Goal: Task Accomplishment & Management: Manage account settings

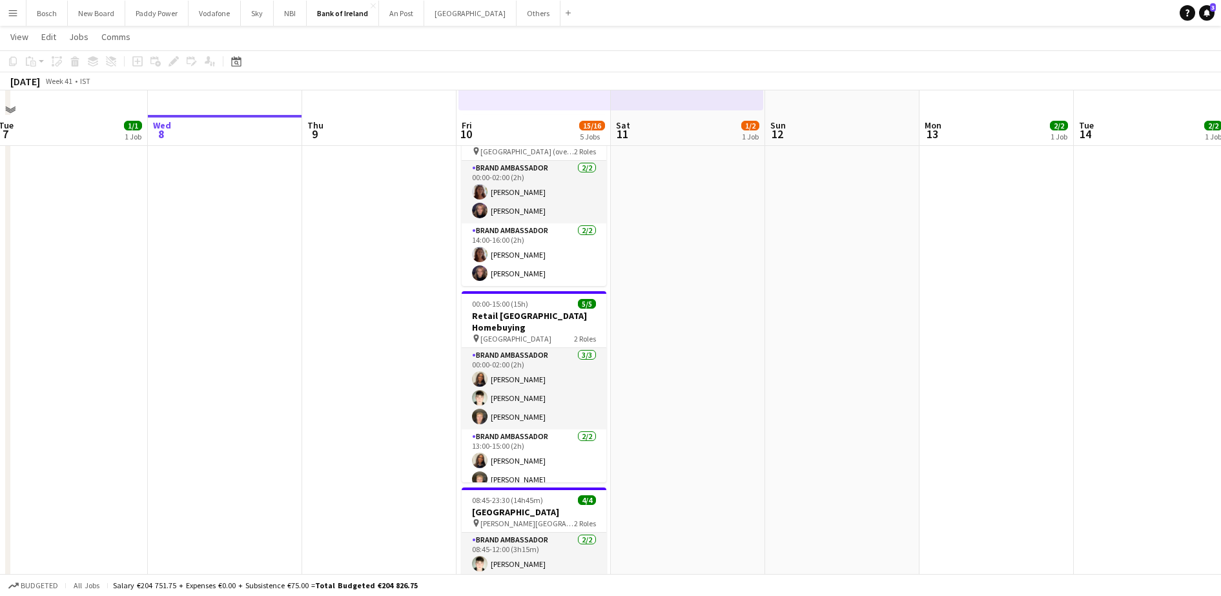
scroll to position [261, 0]
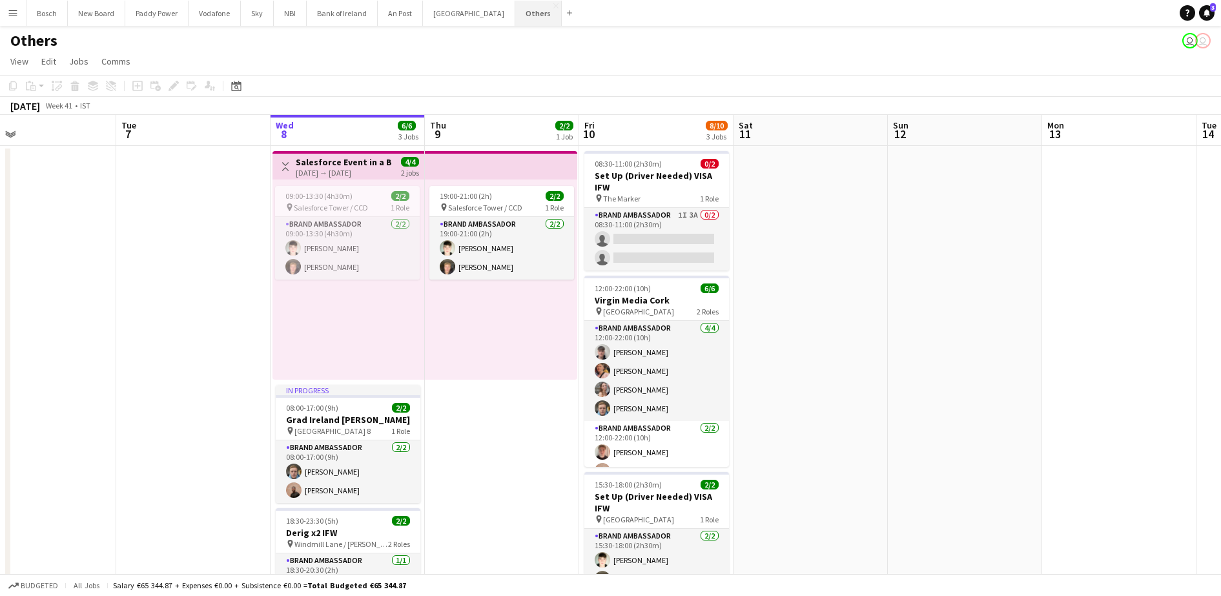
click at [515, 12] on button "Others Close" at bounding box center [538, 13] width 46 height 25
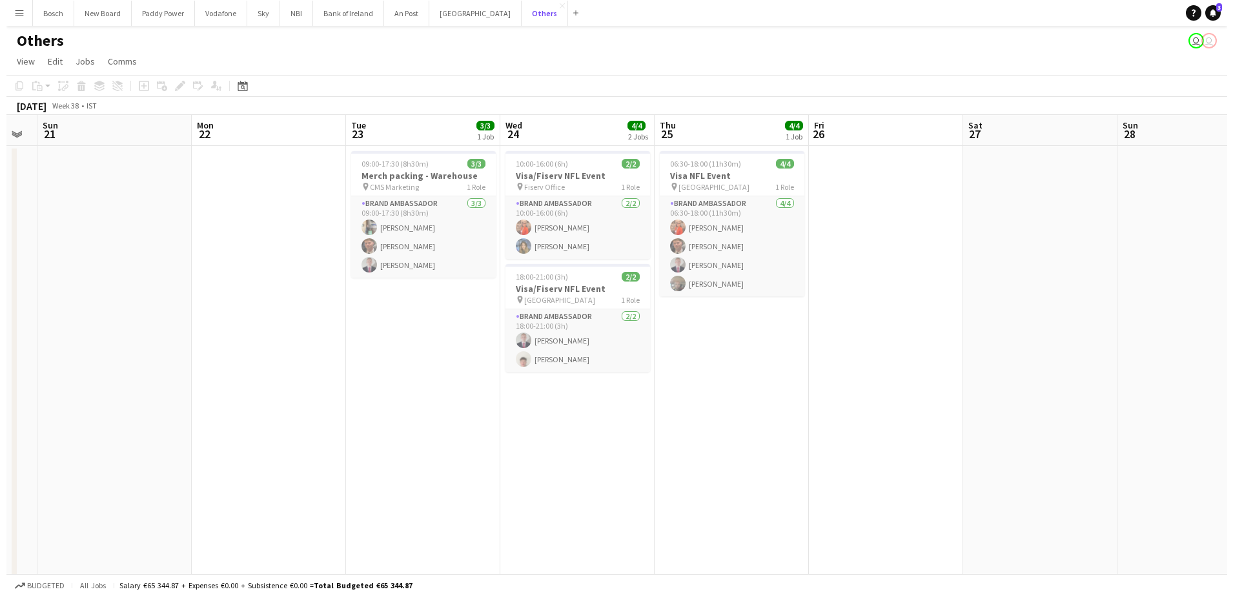
scroll to position [0, 438]
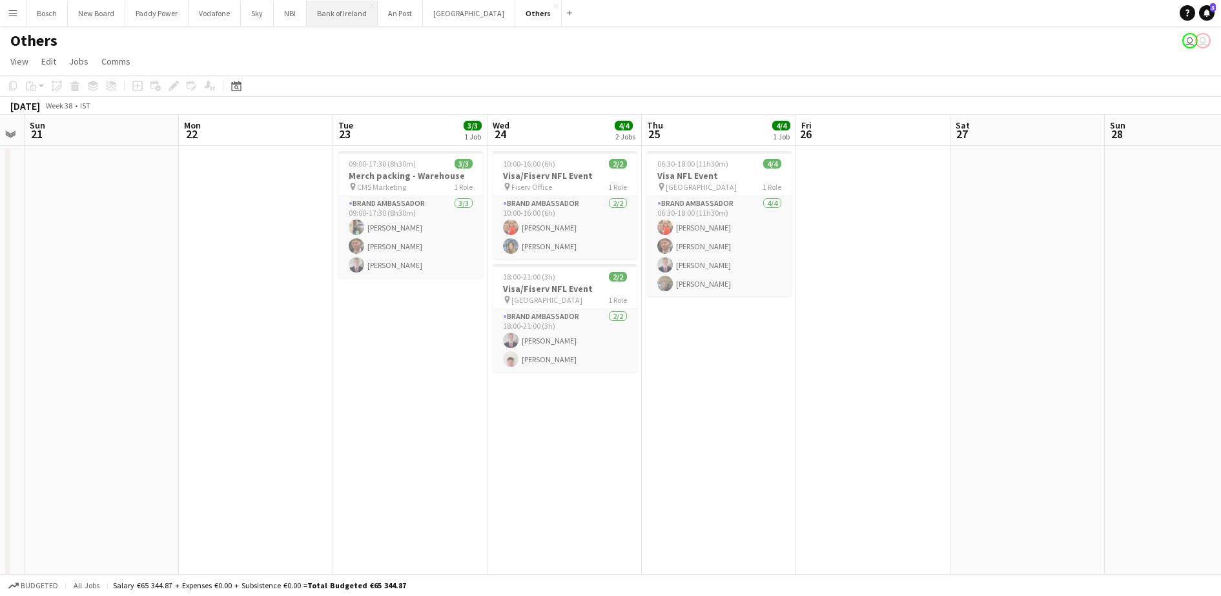
click at [349, 17] on button "Bank of Ireland Close" at bounding box center [342, 13] width 71 height 25
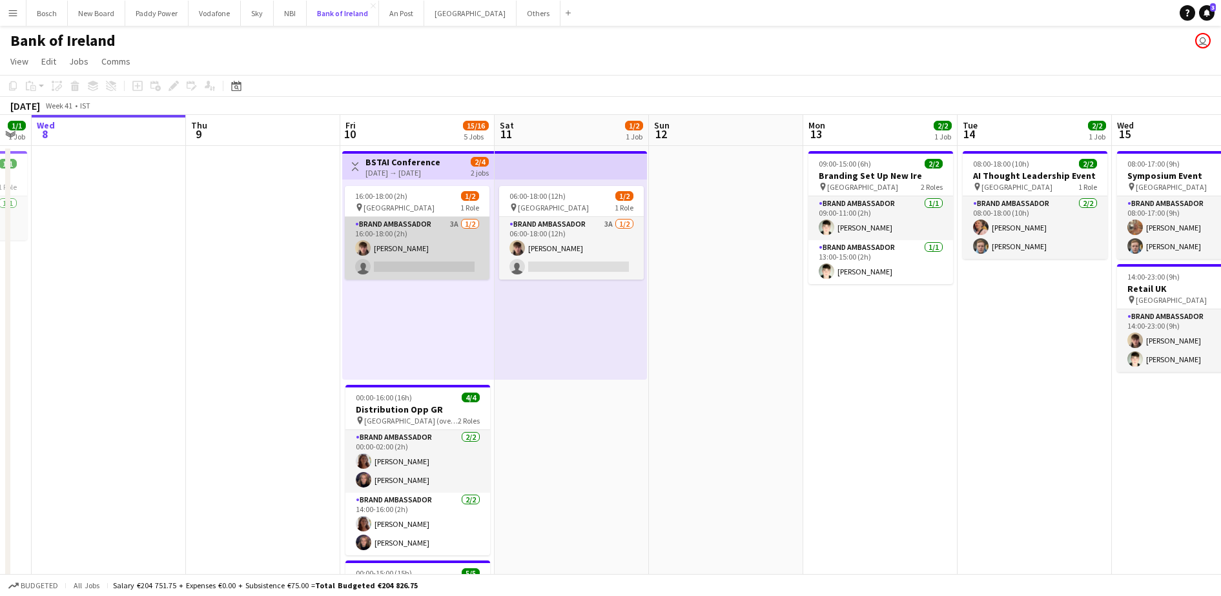
scroll to position [0, 512]
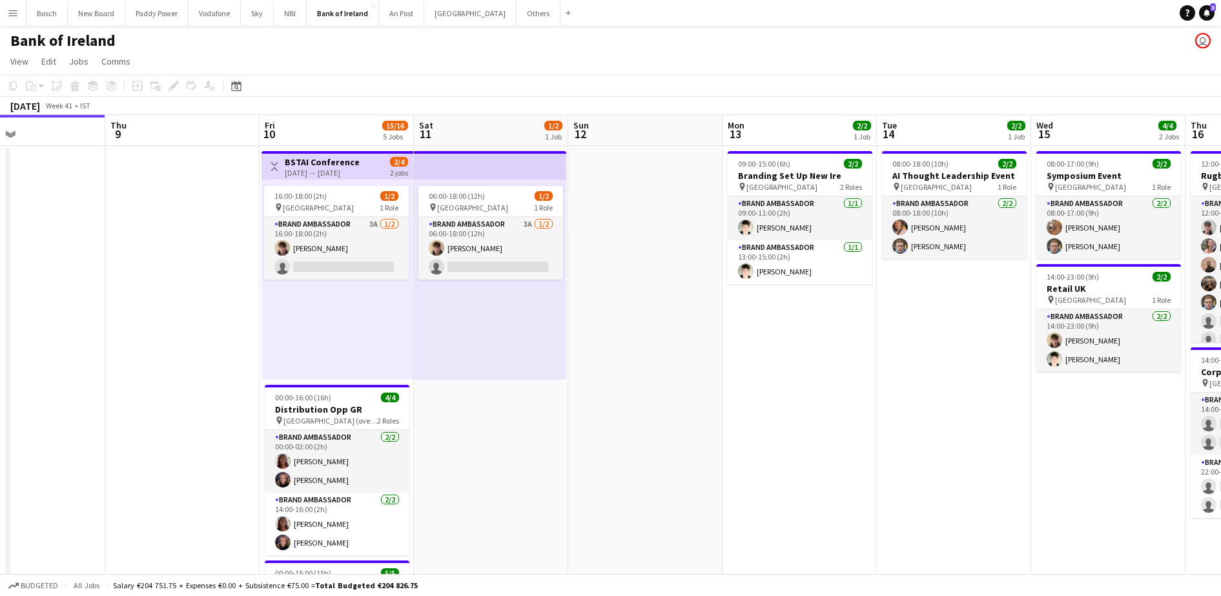
click at [405, 100] on div "[DATE] Week 41 • IST" at bounding box center [610, 106] width 1221 height 18
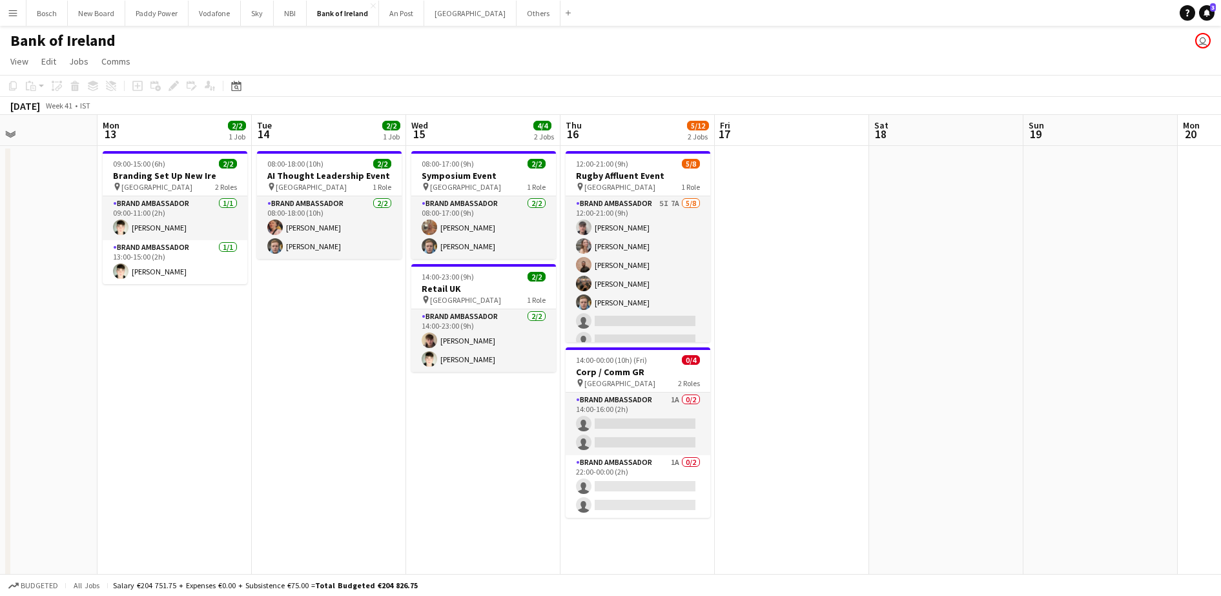
scroll to position [0, 367]
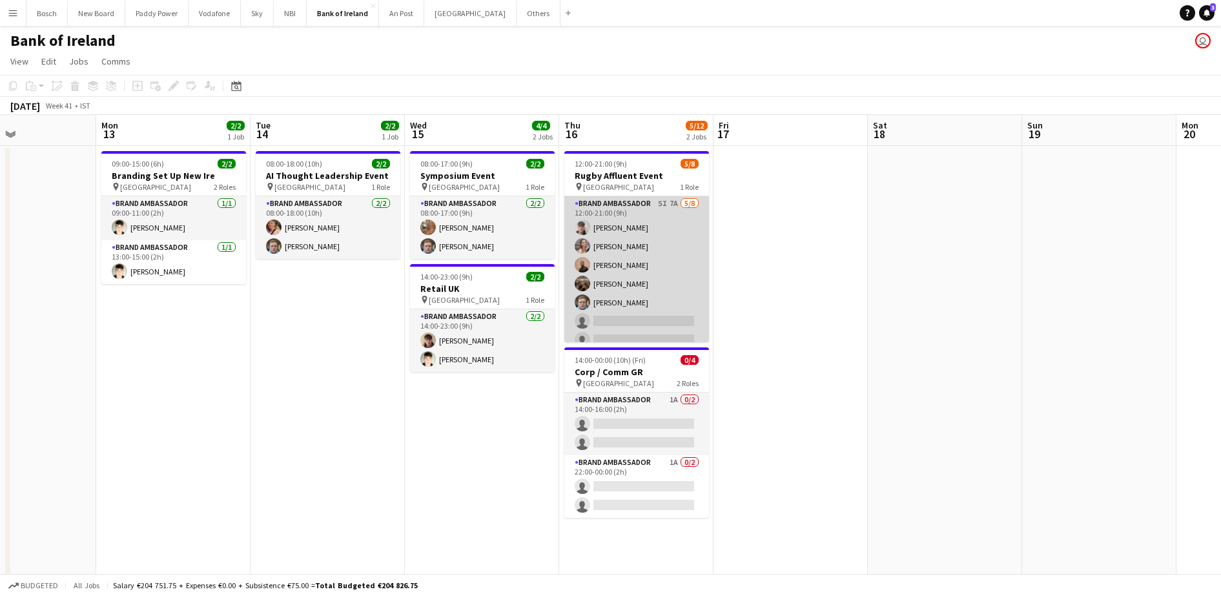
click at [628, 264] on app-card-role "Brand Ambassador 5I 7A [DATE] 12:00-21:00 (9h) [PERSON_NAME] [PERSON_NAME] [PER…" at bounding box center [636, 283] width 145 height 175
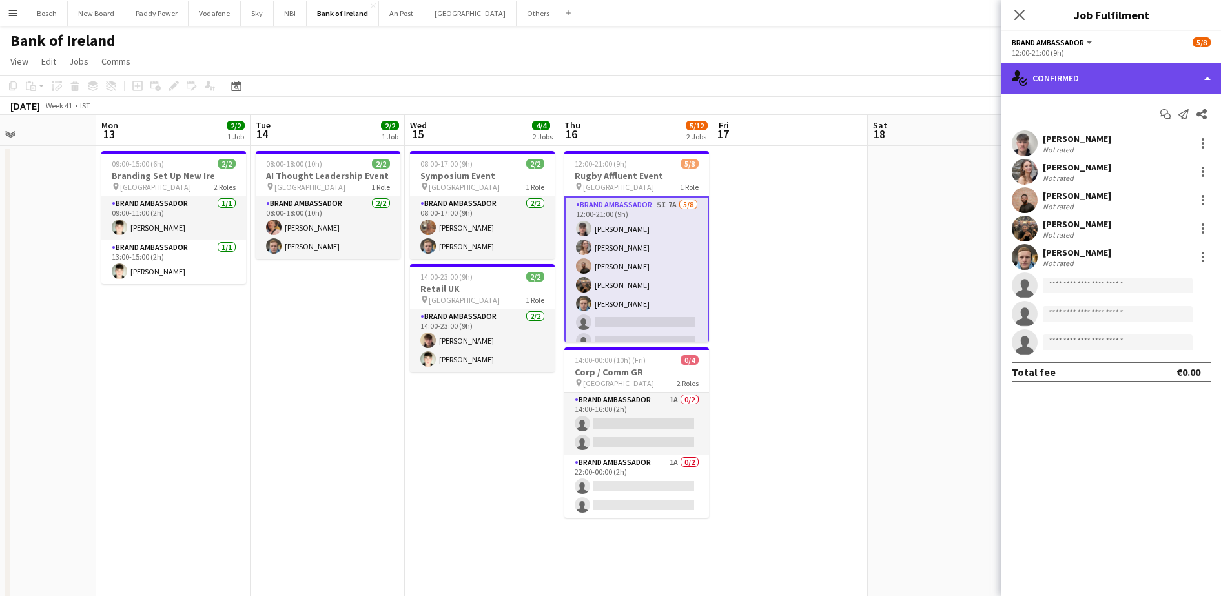
click at [1112, 86] on div "single-neutral-actions-check-2 Confirmed" at bounding box center [1112, 78] width 220 height 31
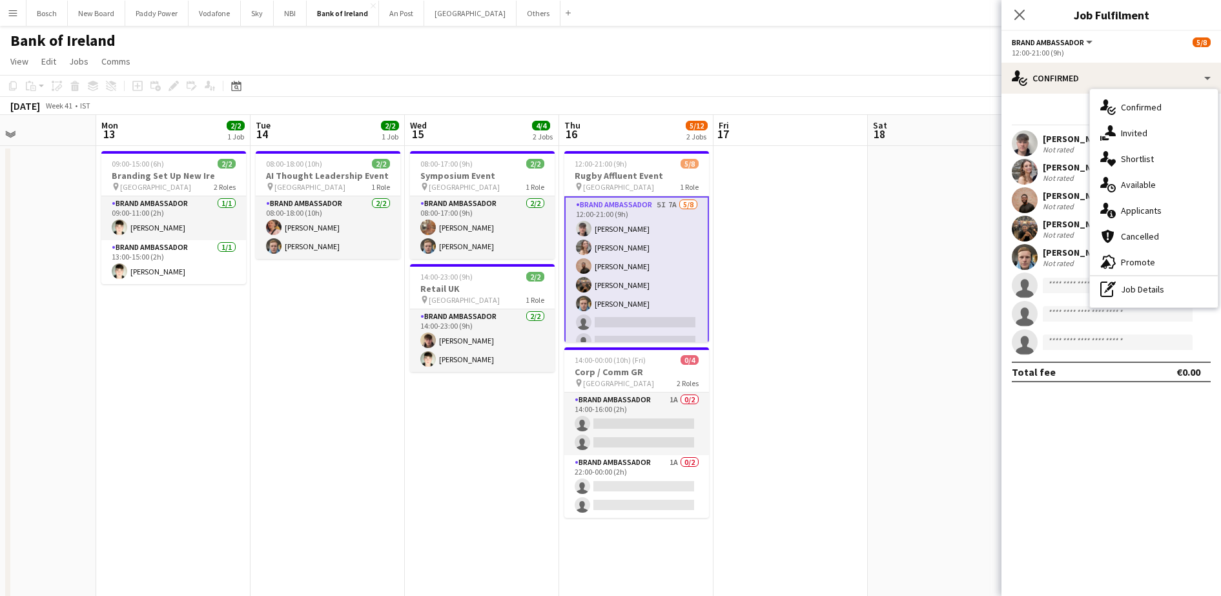
drag, startPoint x: 1112, startPoint y: 86, endPoint x: 1154, endPoint y: 206, distance: 127.2
click at [1154, 206] on span "Applicants" at bounding box center [1141, 211] width 41 height 12
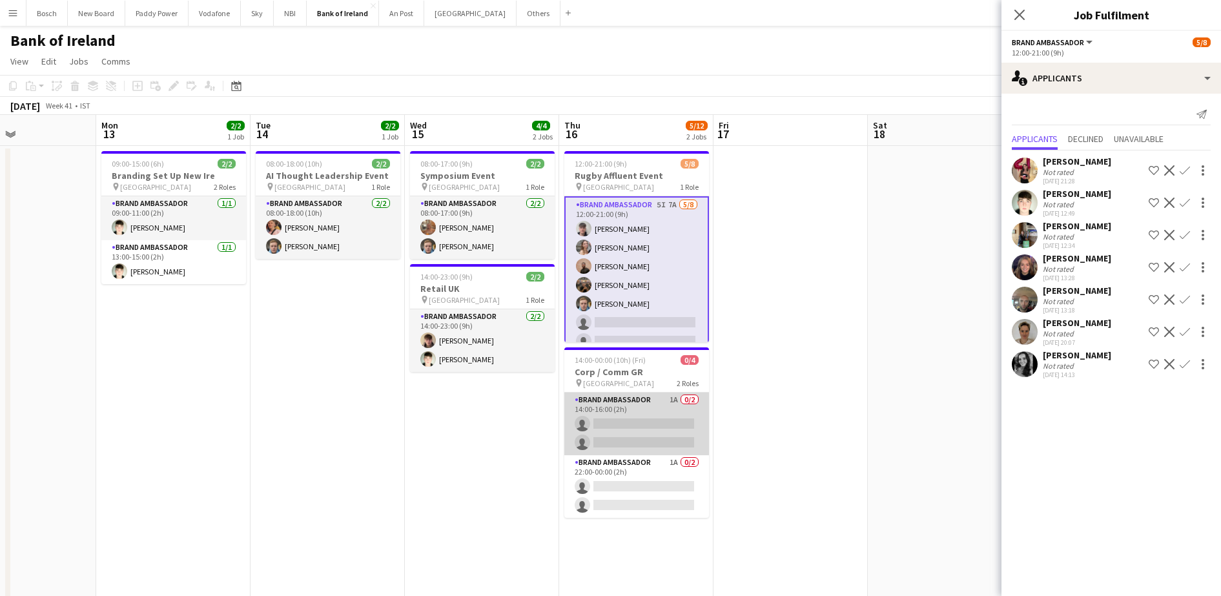
click at [624, 409] on app-card-role "Brand Ambassador 1A 0/2 14:00-16:00 (2h) single-neutral-actions single-neutral-…" at bounding box center [636, 424] width 145 height 63
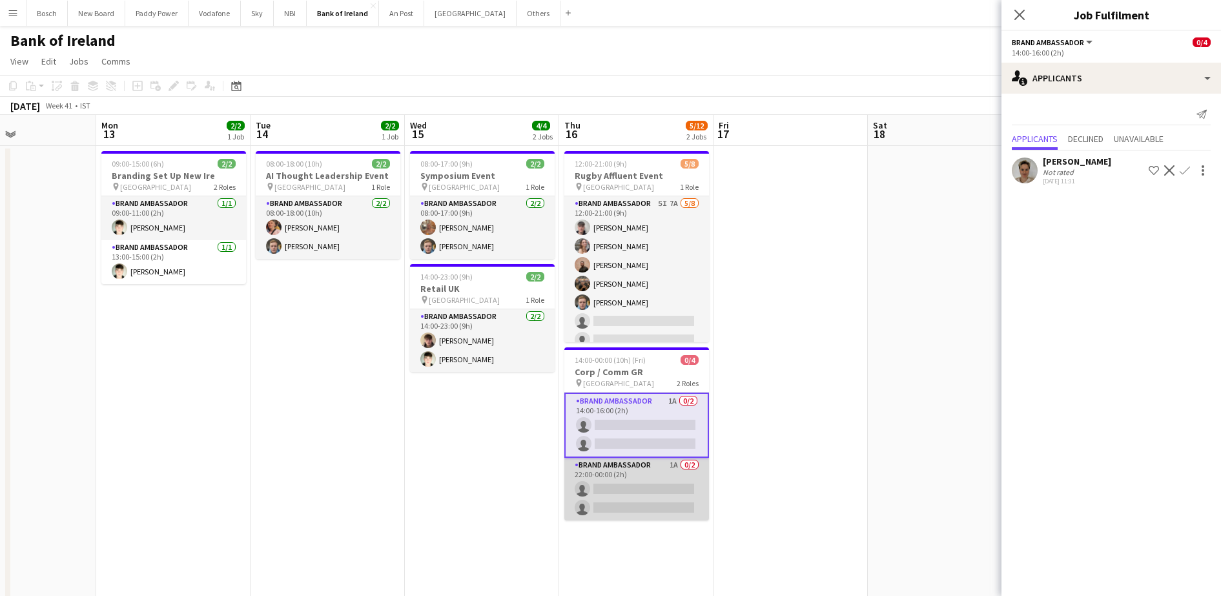
click at [618, 481] on app-card-role "Brand Ambassador 1A 0/2 22:00-00:00 (2h) single-neutral-actions single-neutral-…" at bounding box center [636, 489] width 145 height 63
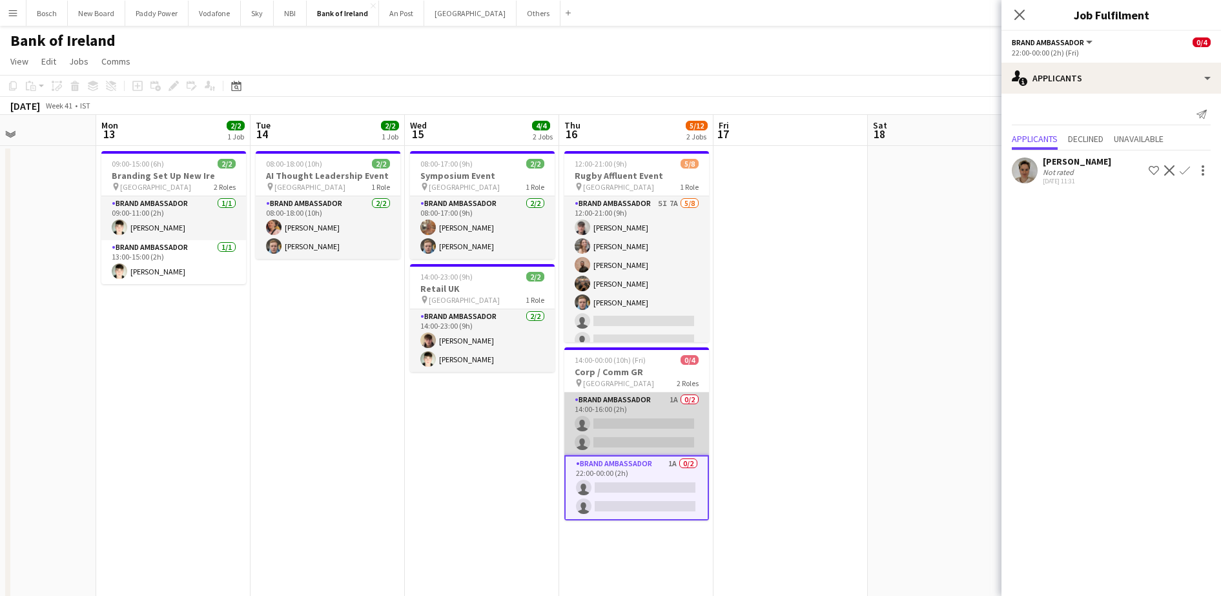
click at [632, 421] on app-card-role "Brand Ambassador 1A 0/2 14:00-16:00 (2h) single-neutral-actions single-neutral-…" at bounding box center [636, 424] width 145 height 63
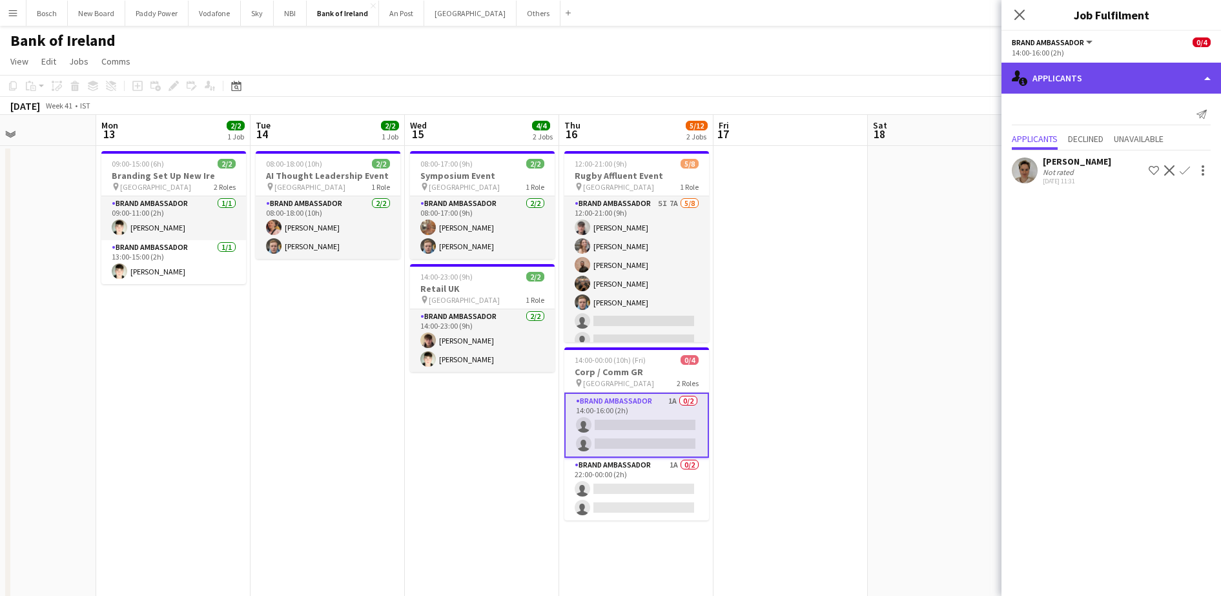
click at [1068, 83] on div "single-neutral-actions-information Applicants" at bounding box center [1112, 78] width 220 height 31
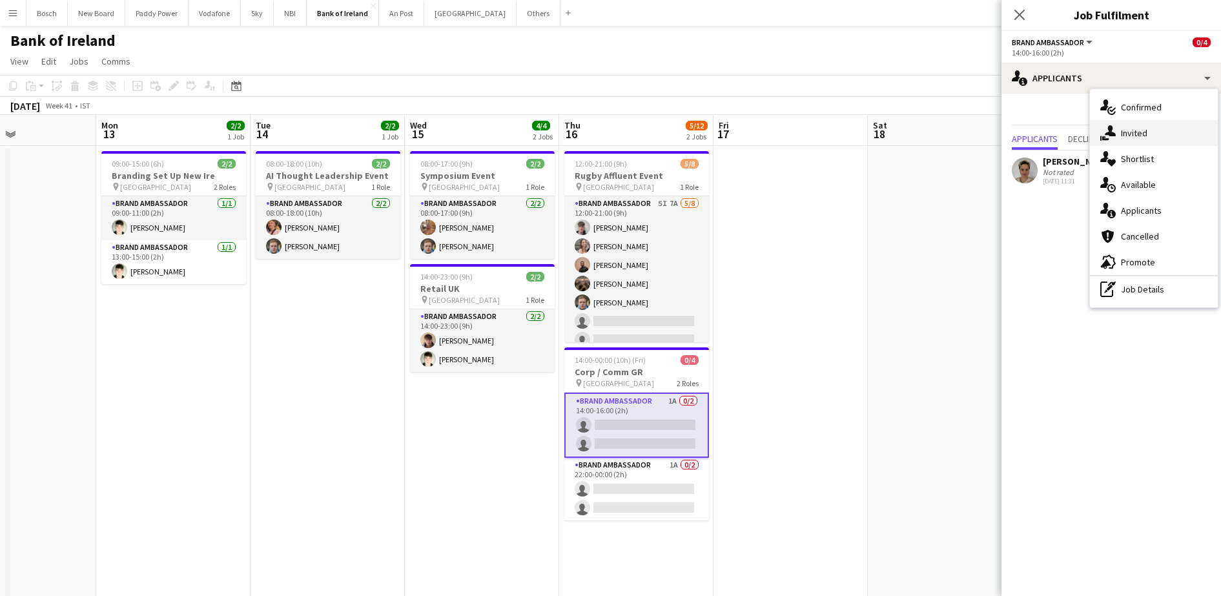
click at [1150, 135] on div "single-neutral-actions-share-1 Invited" at bounding box center [1154, 133] width 128 height 26
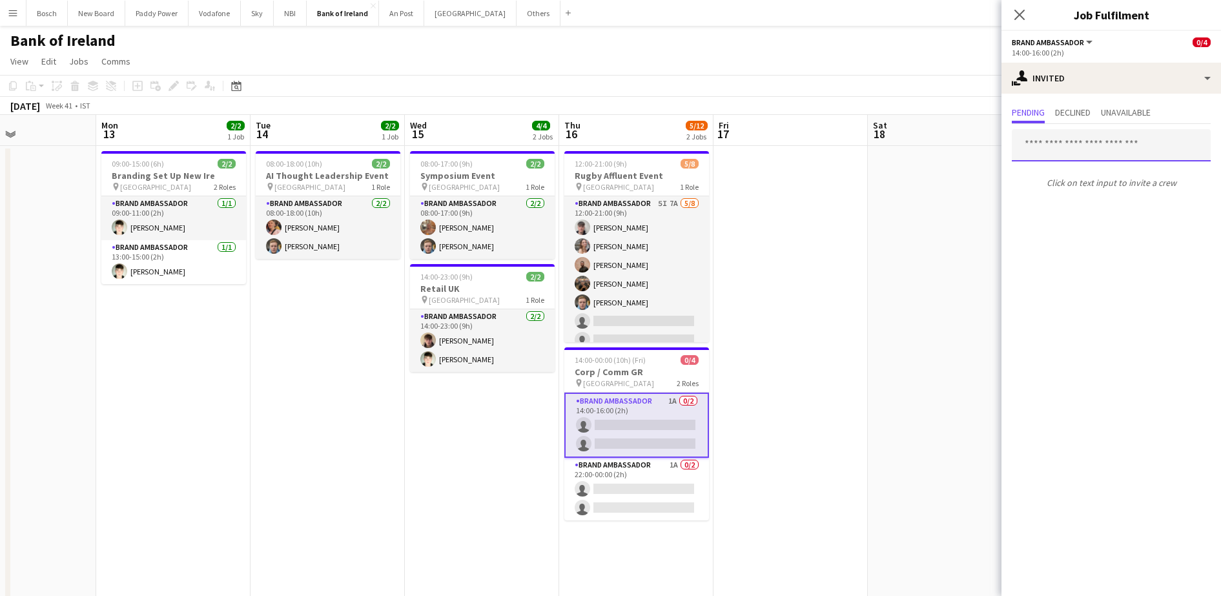
click at [1069, 150] on input "text" at bounding box center [1111, 145] width 199 height 32
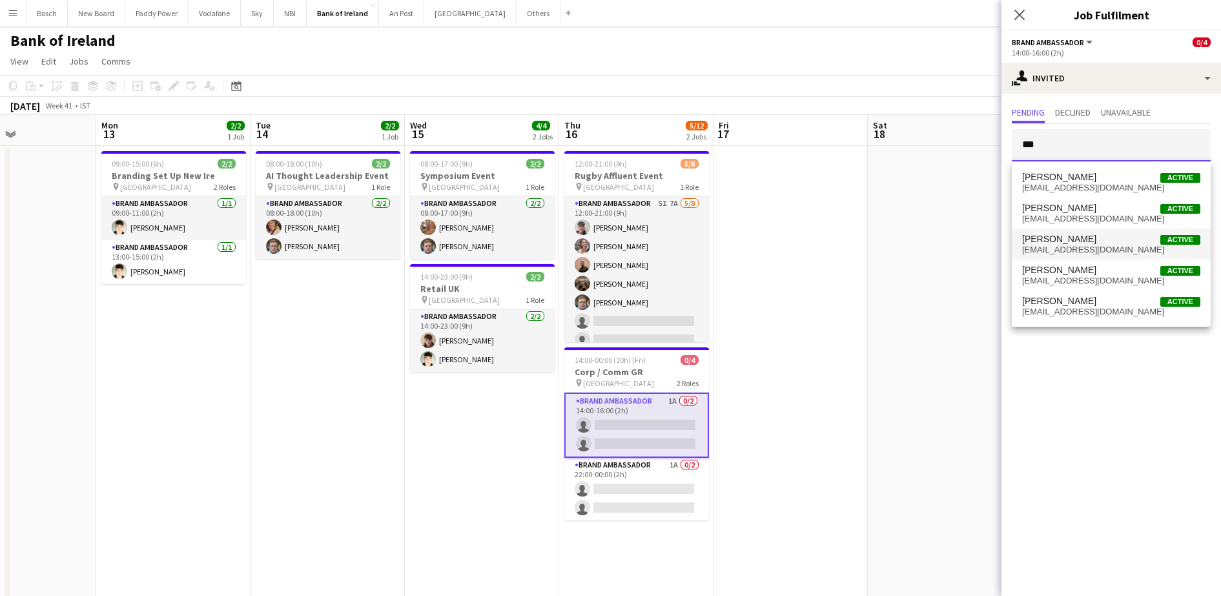
type input "***"
drag, startPoint x: 1103, startPoint y: 228, endPoint x: 1107, endPoint y: 221, distance: 8.1
click at [1107, 221] on div "[PERSON_NAME] Active [EMAIL_ADDRESS][DOMAIN_NAME] [PERSON_NAME] Active [EMAIL_A…" at bounding box center [1111, 243] width 199 height 165
click at [1107, 221] on span "[EMAIL_ADDRESS][DOMAIN_NAME]" at bounding box center [1111, 219] width 178 height 10
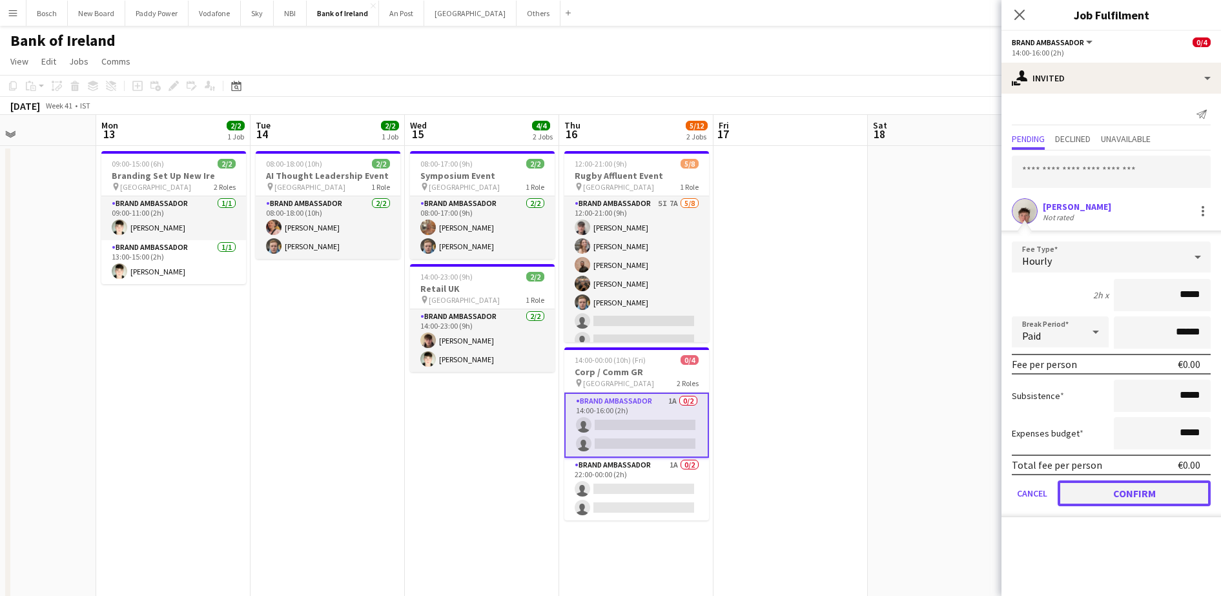
click at [1117, 488] on button "Confirm" at bounding box center [1134, 493] width 153 height 26
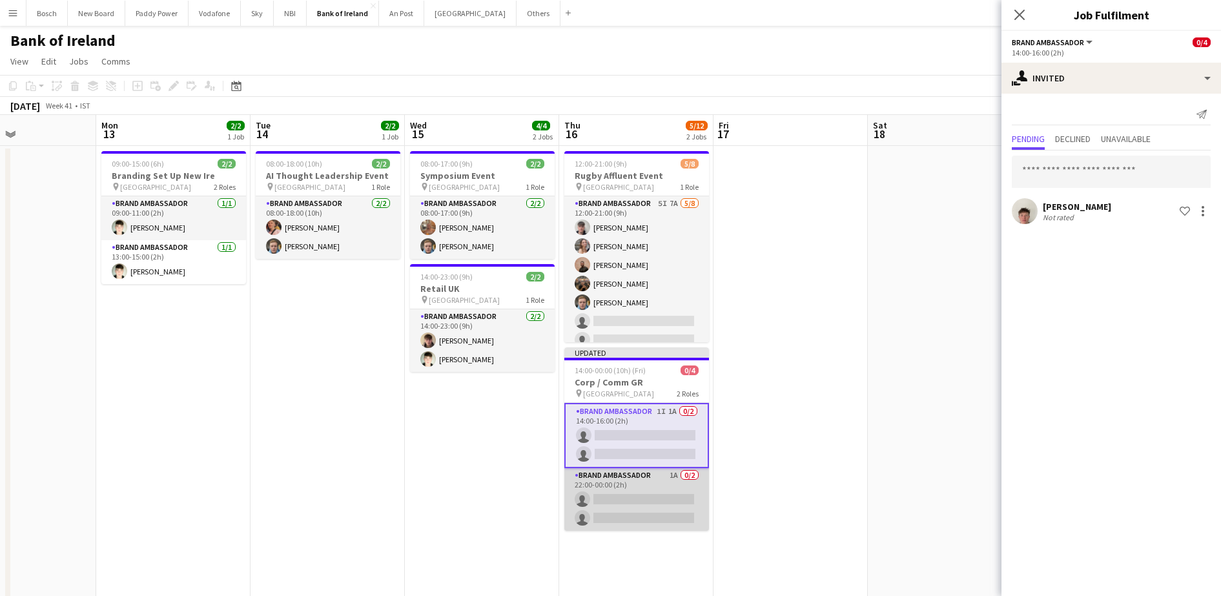
click at [640, 473] on app-card-role "Brand Ambassador 1A 0/2 22:00-00:00 (2h) single-neutral-actions single-neutral-…" at bounding box center [636, 499] width 145 height 63
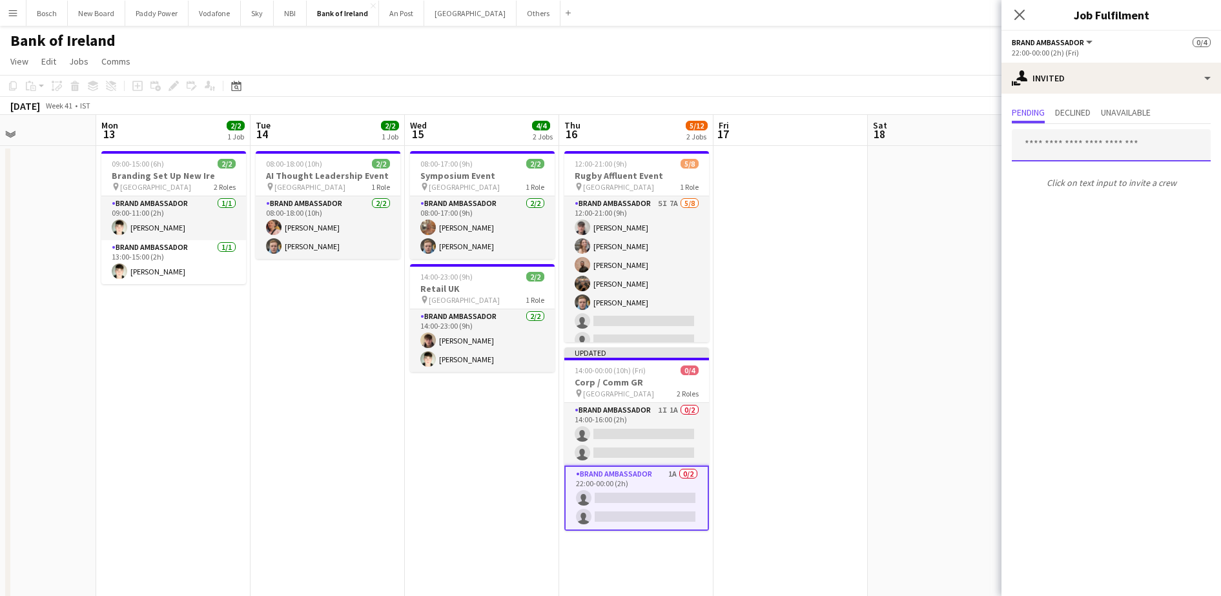
click at [1067, 139] on input "text" at bounding box center [1111, 145] width 199 height 32
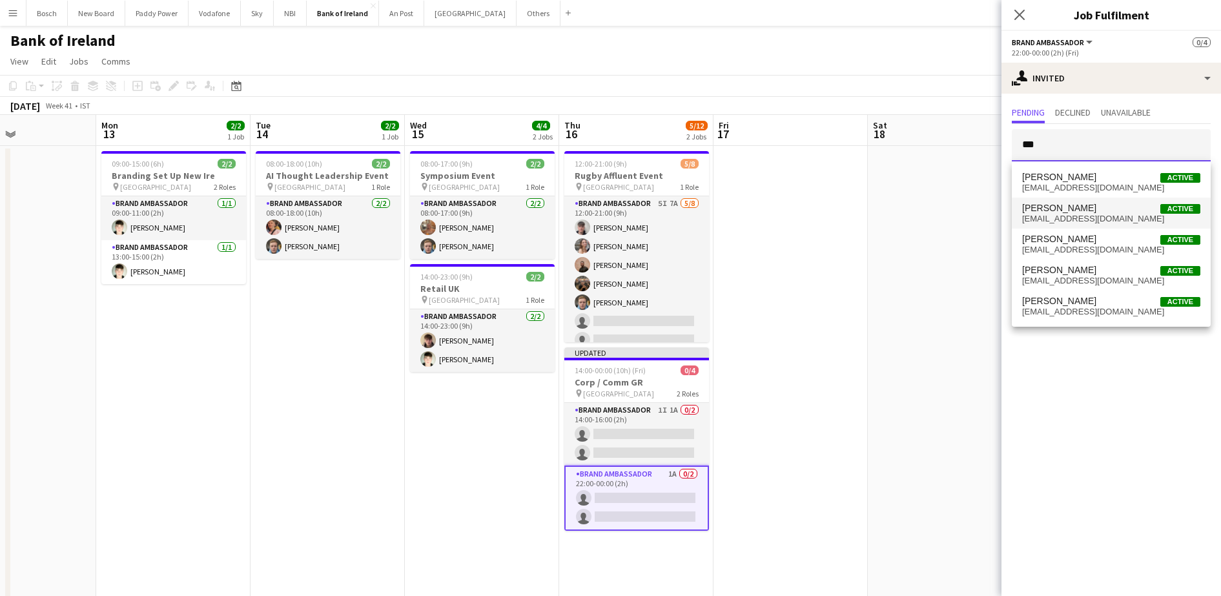
type input "***"
click at [1067, 211] on span "[PERSON_NAME]" at bounding box center [1059, 208] width 74 height 11
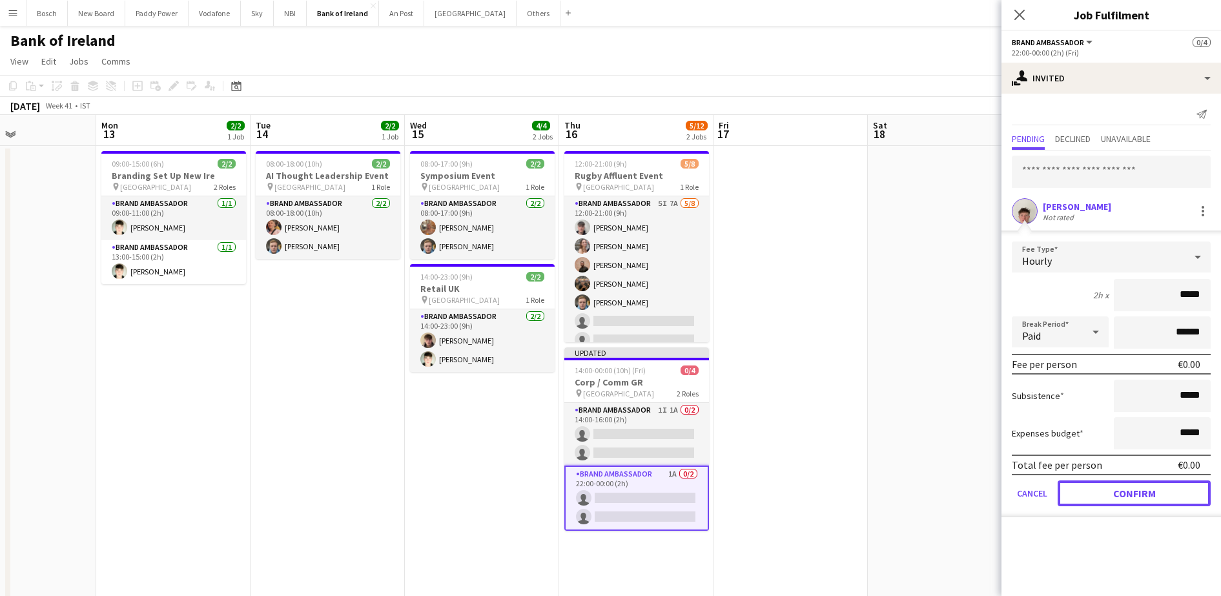
click at [1071, 496] on button "Confirm" at bounding box center [1134, 493] width 153 height 26
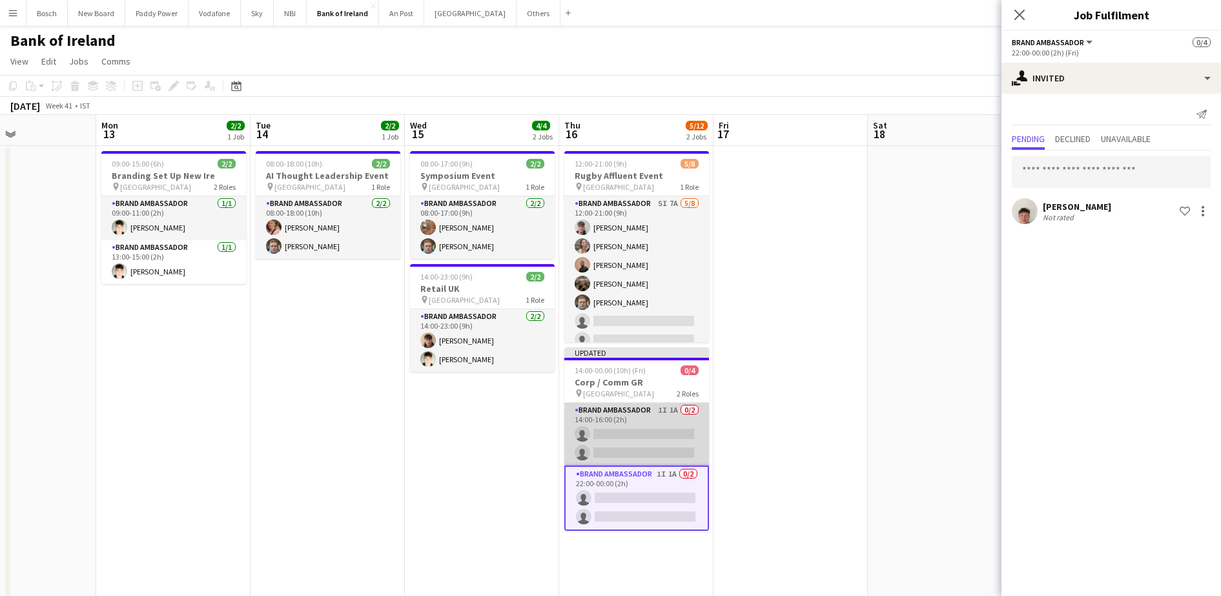
click at [655, 439] on app-card-role "Brand Ambassador 1I 1A 0/2 14:00-16:00 (2h) single-neutral-actions single-neutr…" at bounding box center [636, 434] width 145 height 63
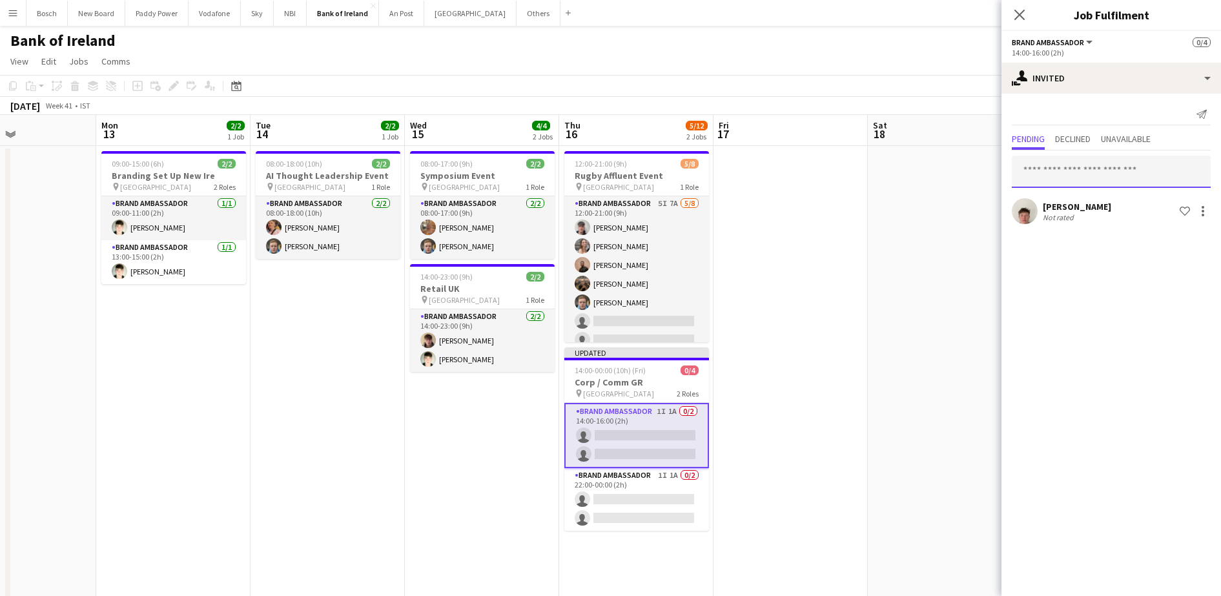
click at [1079, 168] on input "text" at bounding box center [1111, 172] width 199 height 32
type input "*"
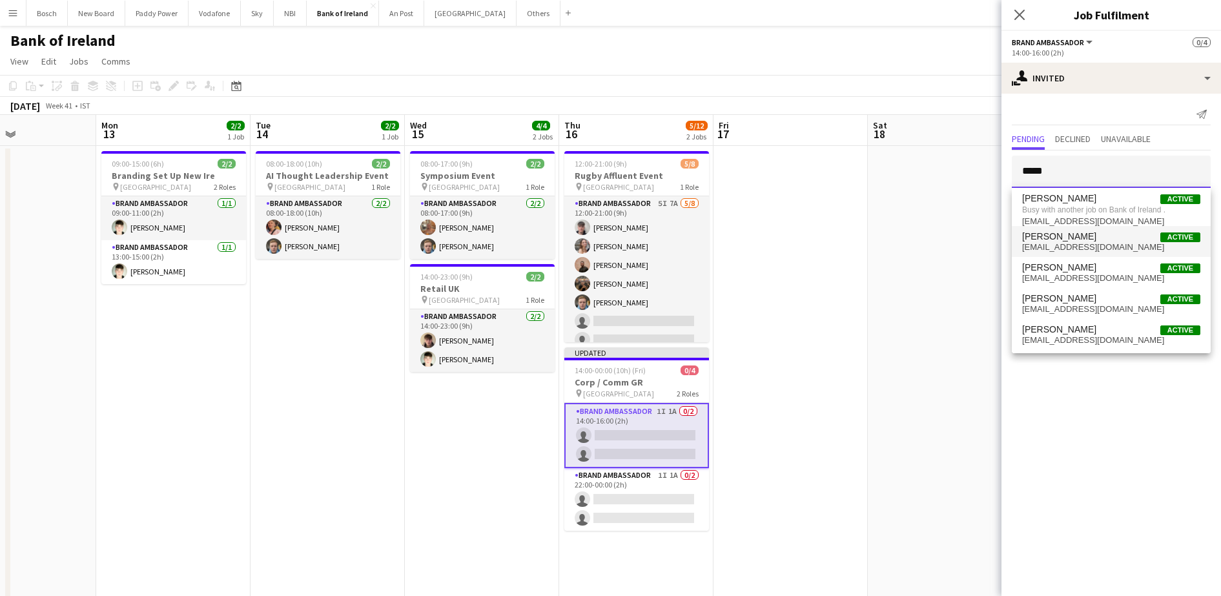
type input "*****"
click at [1076, 256] on mat-option "[PERSON_NAME] Active [EMAIL_ADDRESS][DOMAIN_NAME]" at bounding box center [1111, 241] width 199 height 31
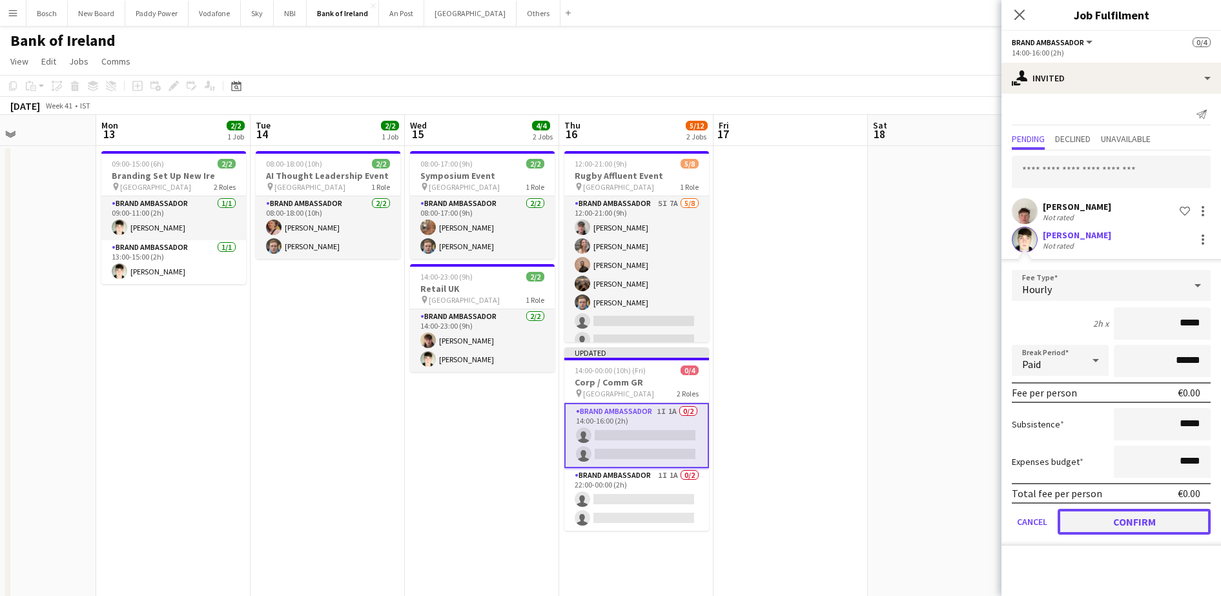
click at [1086, 511] on button "Confirm" at bounding box center [1134, 522] width 153 height 26
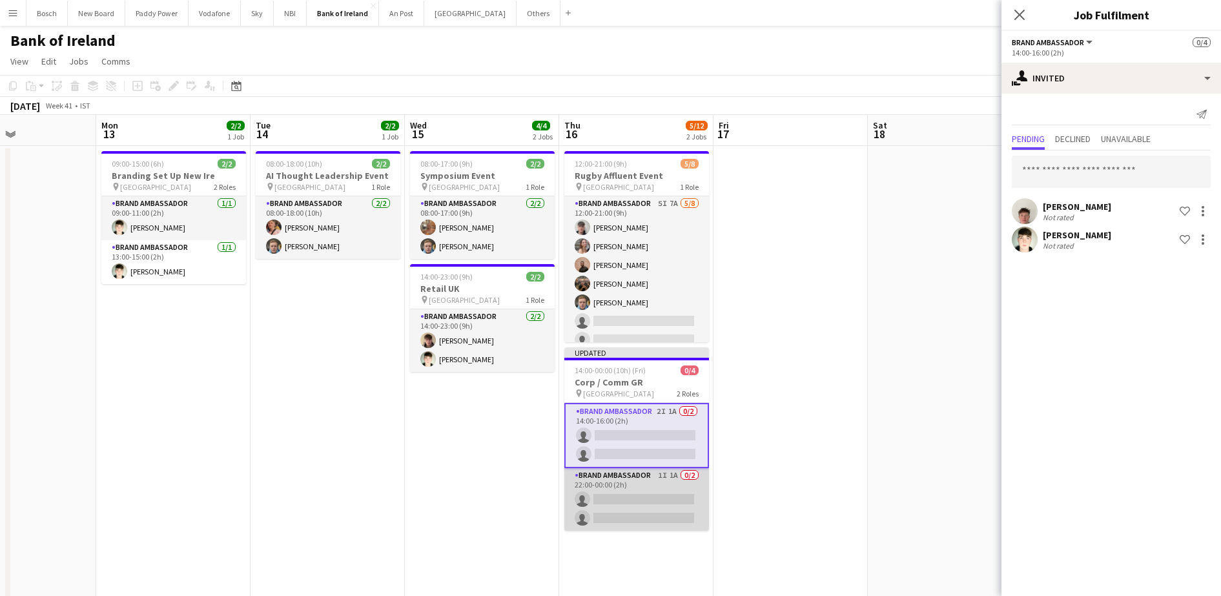
click at [667, 488] on app-card-role "Brand Ambassador 1I 1A 0/2 22:00-00:00 (2h) single-neutral-actions single-neutr…" at bounding box center [636, 499] width 145 height 63
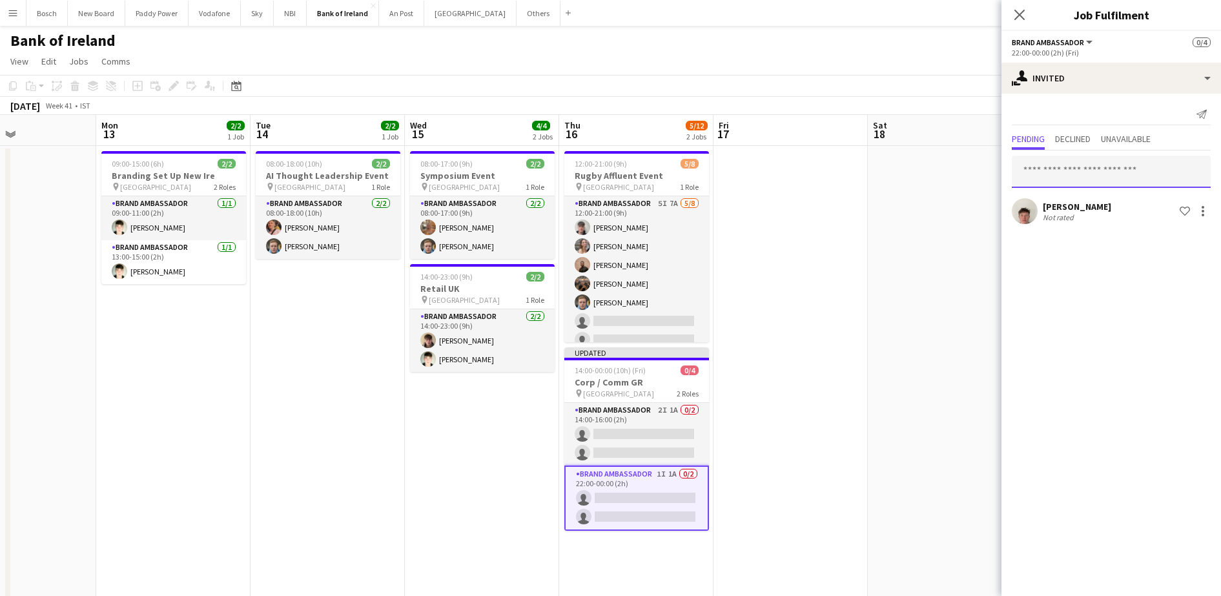
click at [1100, 181] on input "text" at bounding box center [1111, 172] width 199 height 32
type input "*"
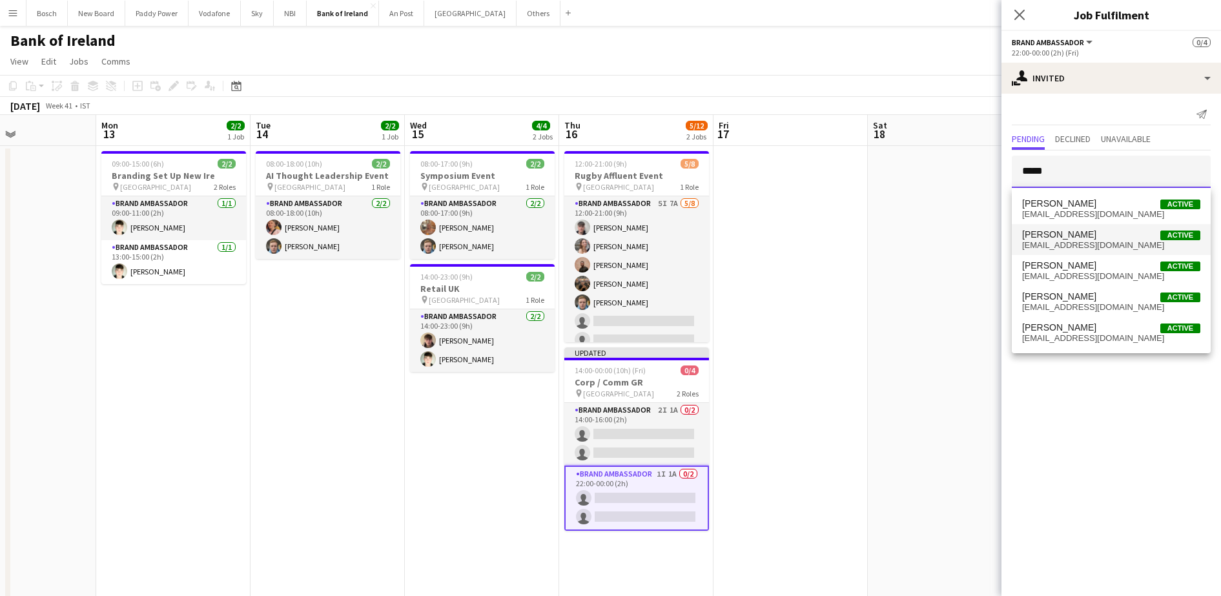
type input "*****"
click at [1102, 232] on span "[PERSON_NAME] Active" at bounding box center [1111, 234] width 178 height 11
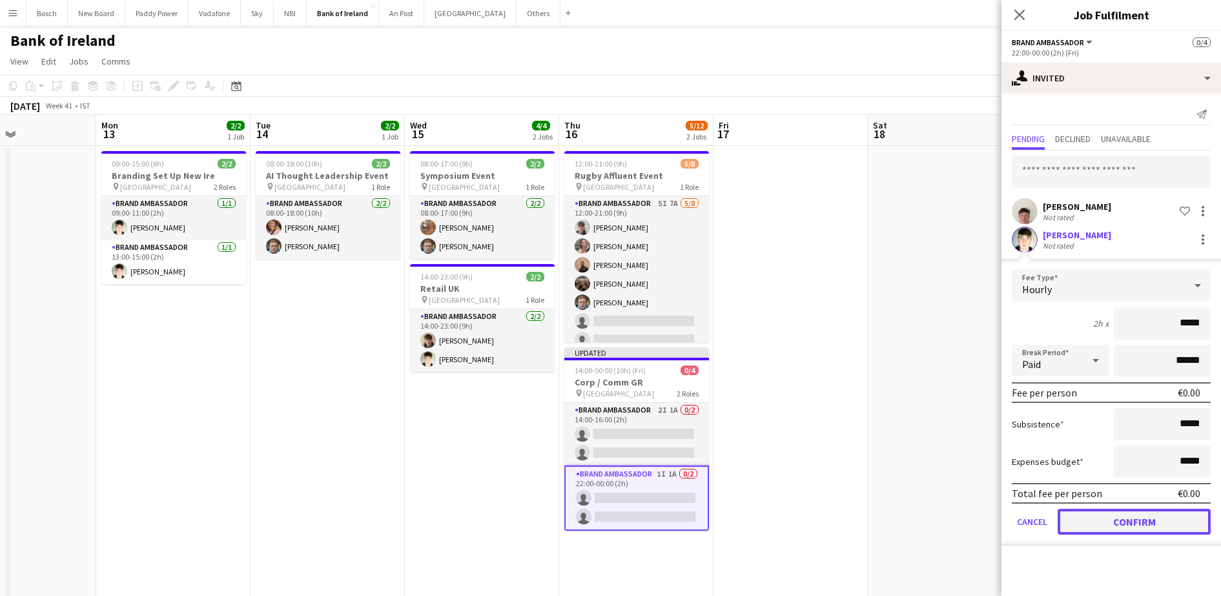
click at [1070, 517] on button "Confirm" at bounding box center [1134, 522] width 153 height 26
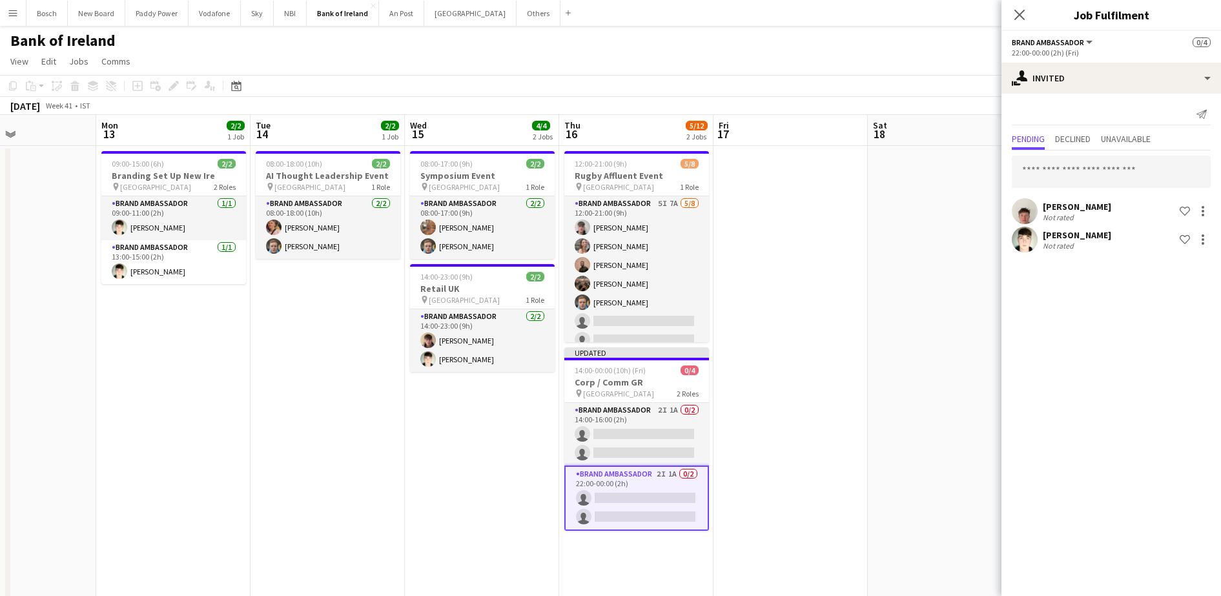
click at [923, 97] on div "[DATE] Week 41 • IST Publish 1 job Revert 1 job" at bounding box center [610, 106] width 1221 height 18
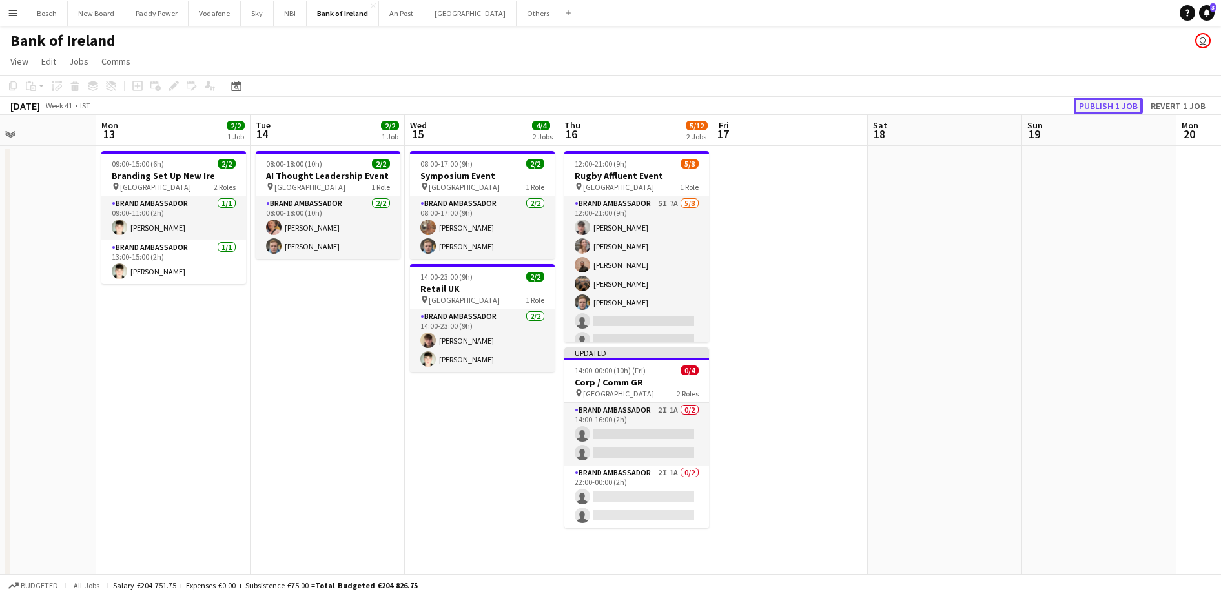
click at [1083, 102] on button "Publish 1 job" at bounding box center [1108, 106] width 69 height 17
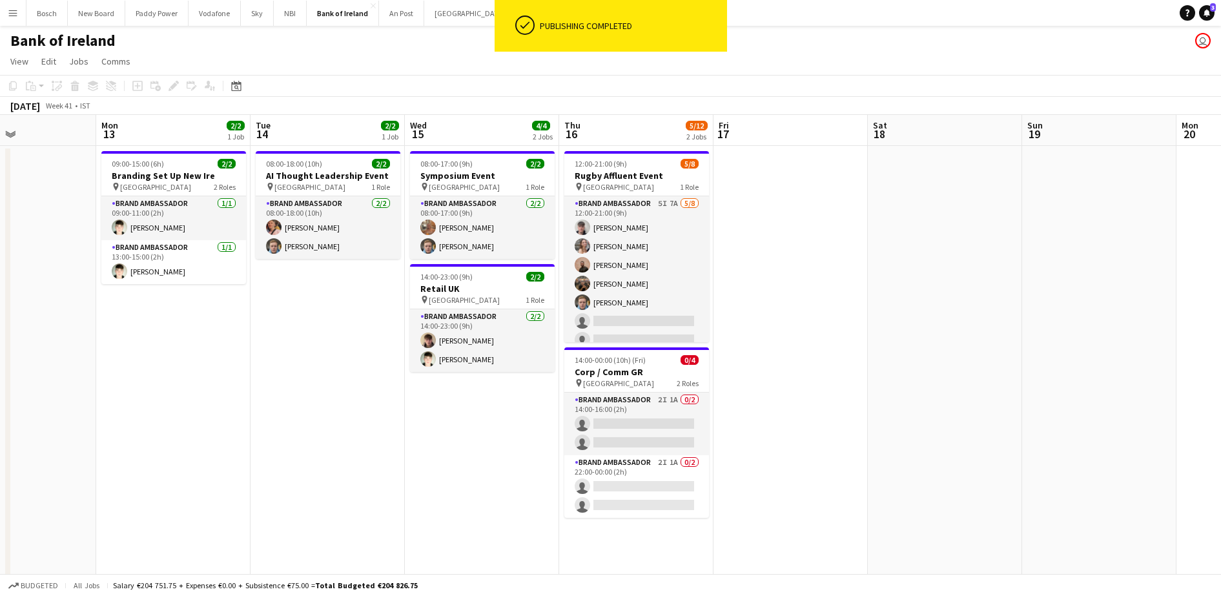
click at [628, 415] on app-card-role "Brand Ambassador 2I 1A 0/2 14:00-16:00 (2h) single-neutral-actions single-neutr…" at bounding box center [636, 424] width 145 height 63
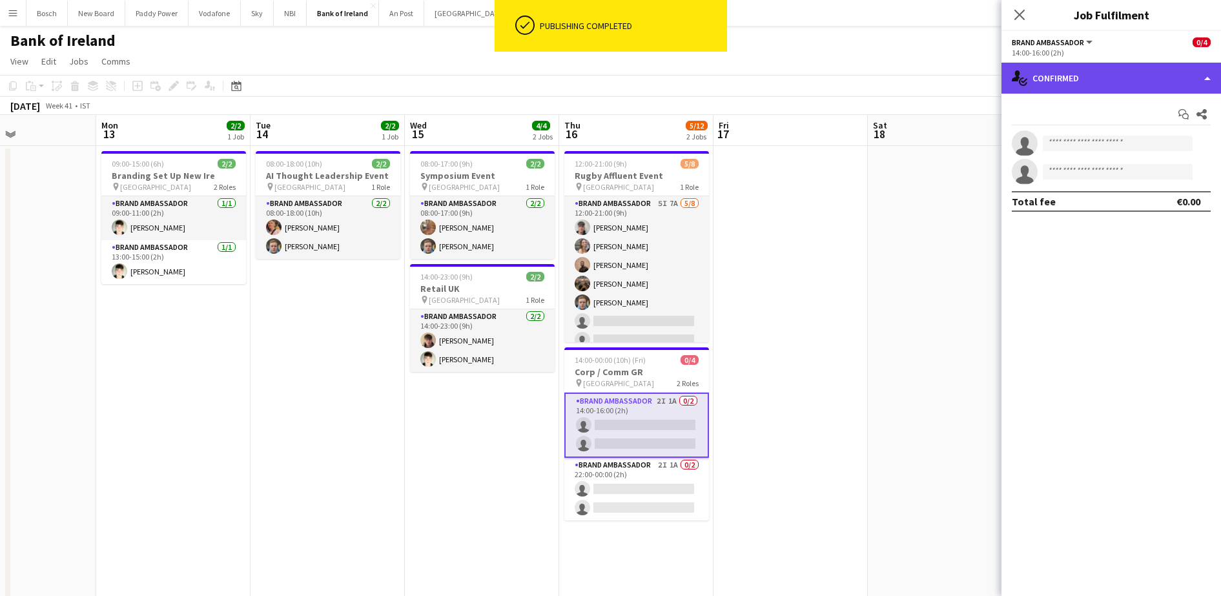
click at [1106, 77] on div "single-neutral-actions-check-2 Confirmed" at bounding box center [1112, 78] width 220 height 31
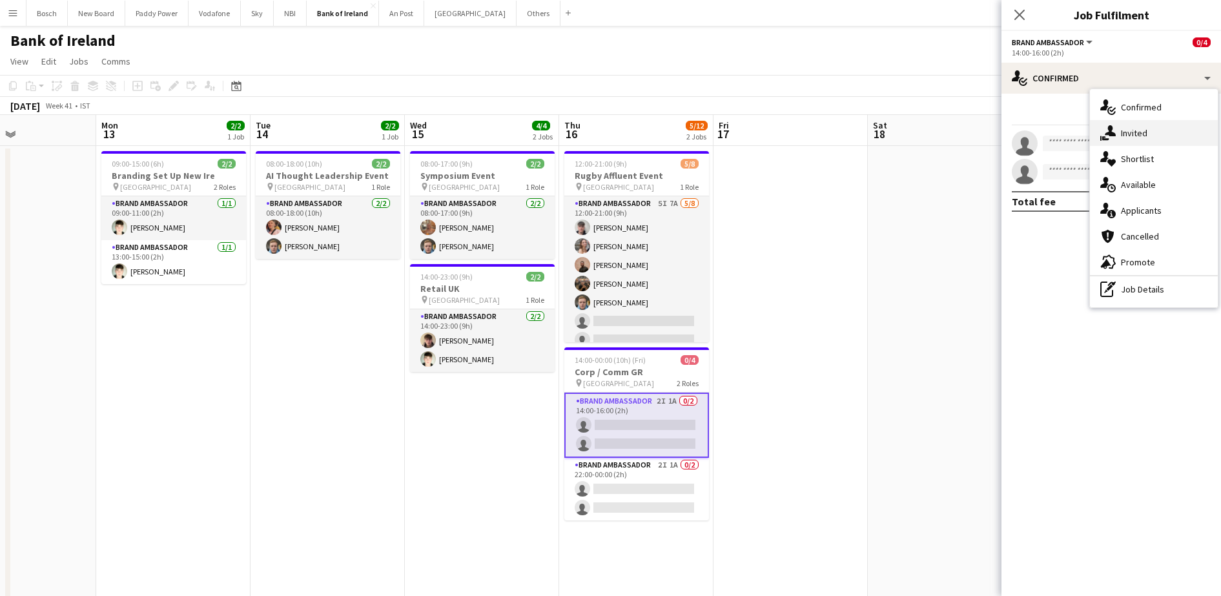
click at [1123, 129] on span "Invited" at bounding box center [1134, 133] width 26 height 12
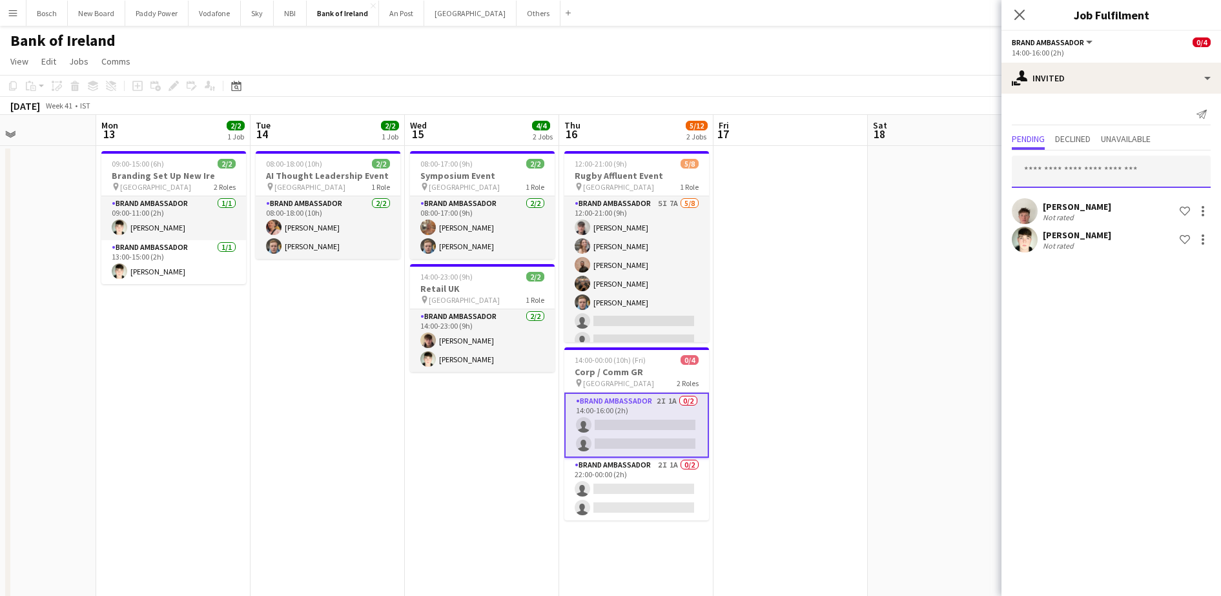
click at [1066, 176] on input "text" at bounding box center [1111, 172] width 199 height 32
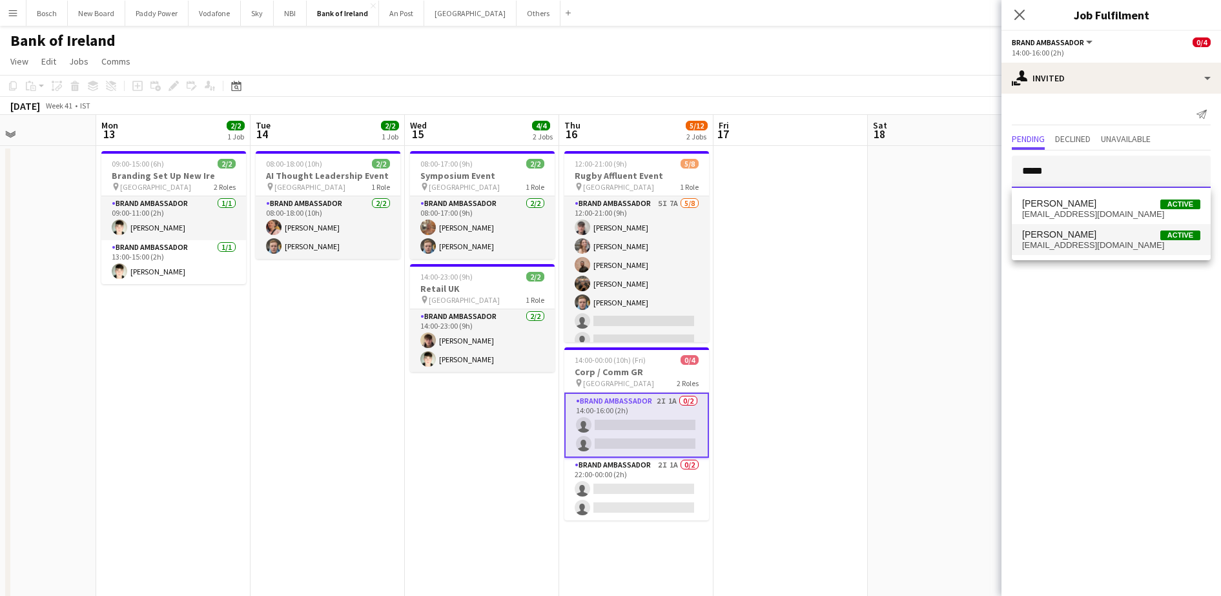
type input "*****"
click at [1093, 238] on span "[PERSON_NAME]" at bounding box center [1059, 234] width 74 height 11
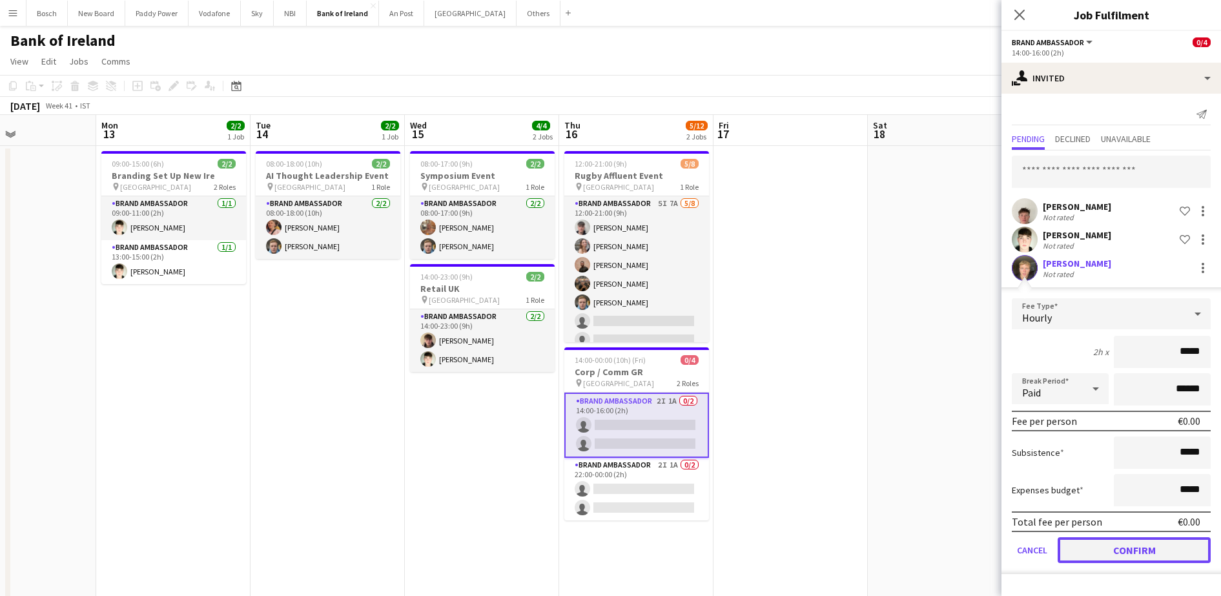
click at [1089, 549] on button "Confirm" at bounding box center [1134, 550] width 153 height 26
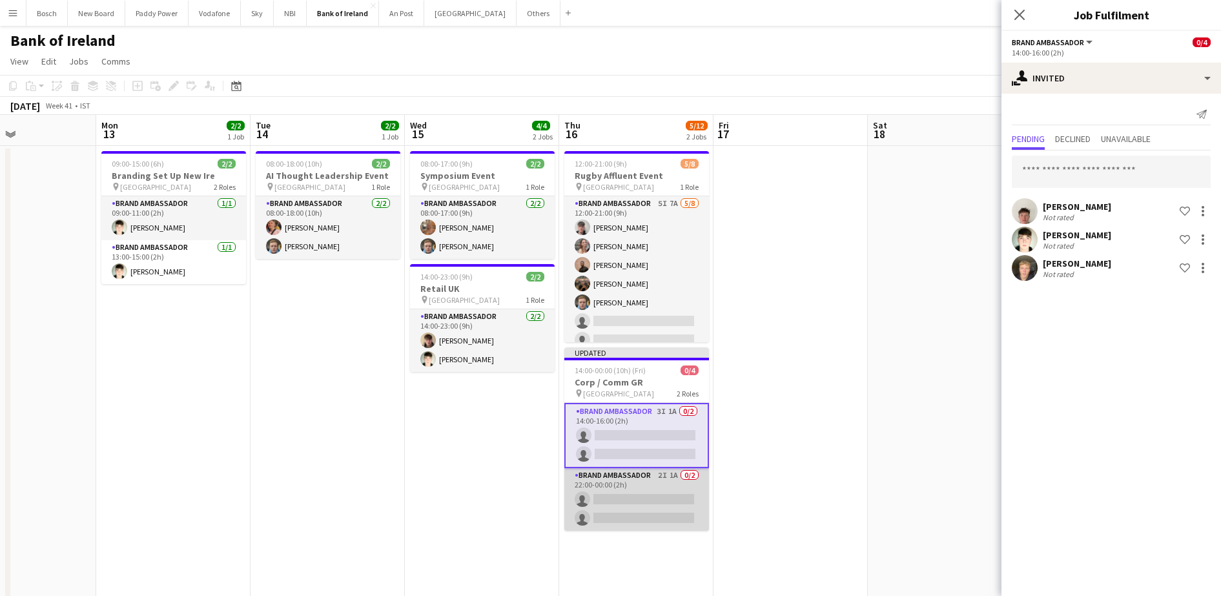
click at [671, 494] on app-card-role "Brand Ambassador 2I 1A 0/2 22:00-00:00 (2h) single-neutral-actions single-neutr…" at bounding box center [636, 499] width 145 height 63
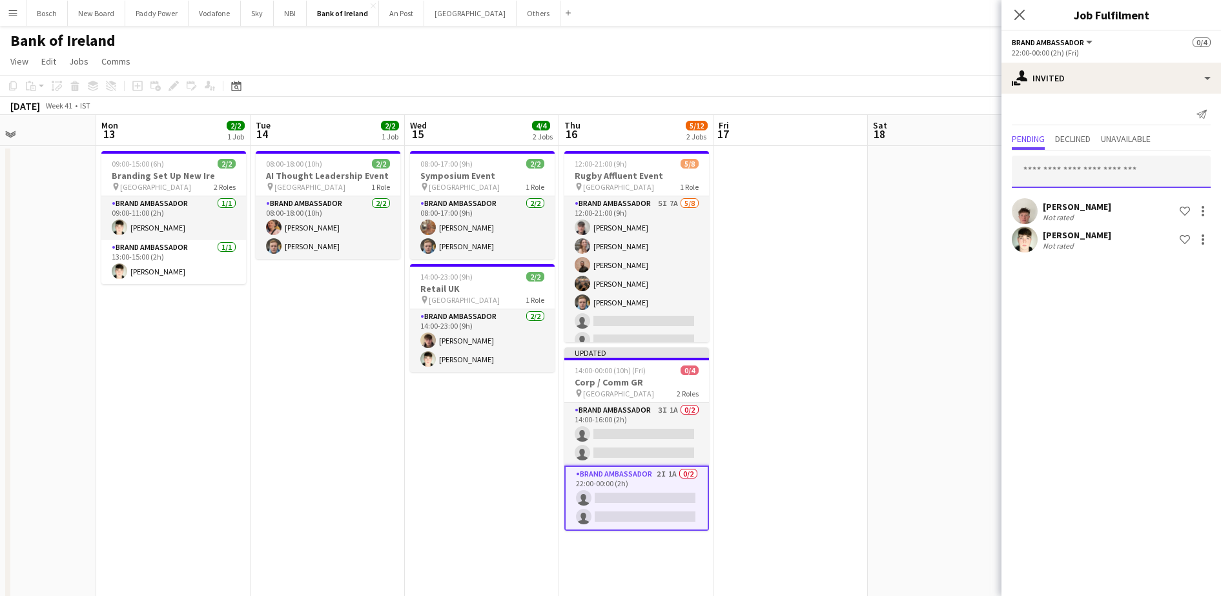
click at [1107, 174] on input "text" at bounding box center [1111, 172] width 199 height 32
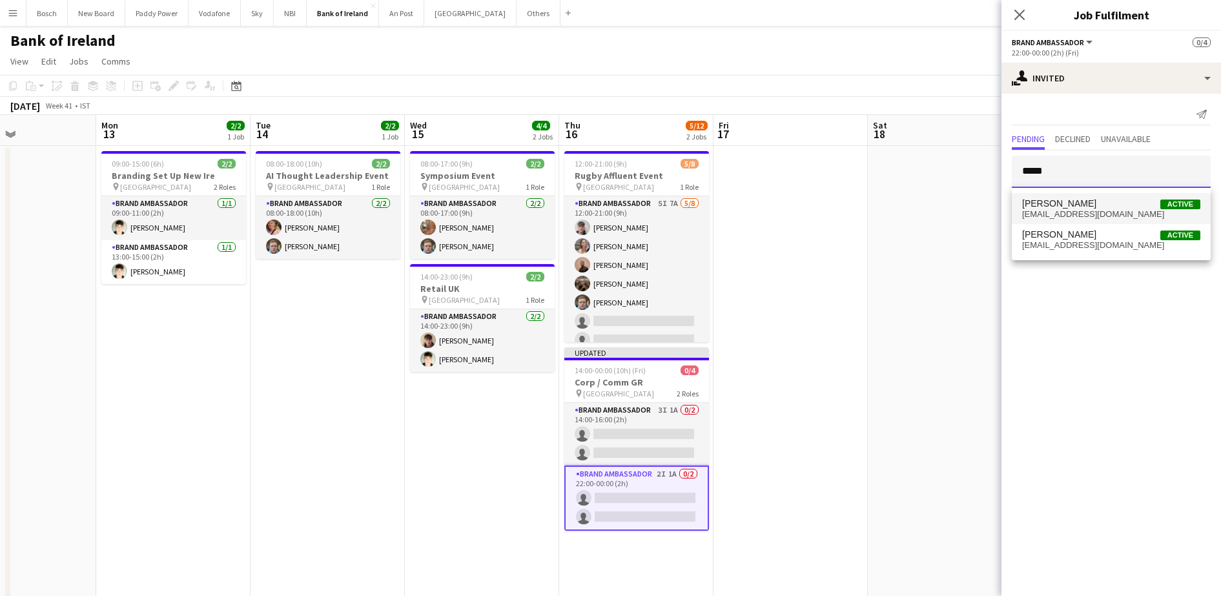
type input "*****"
click at [1110, 203] on span "[PERSON_NAME] Active" at bounding box center [1111, 203] width 178 height 11
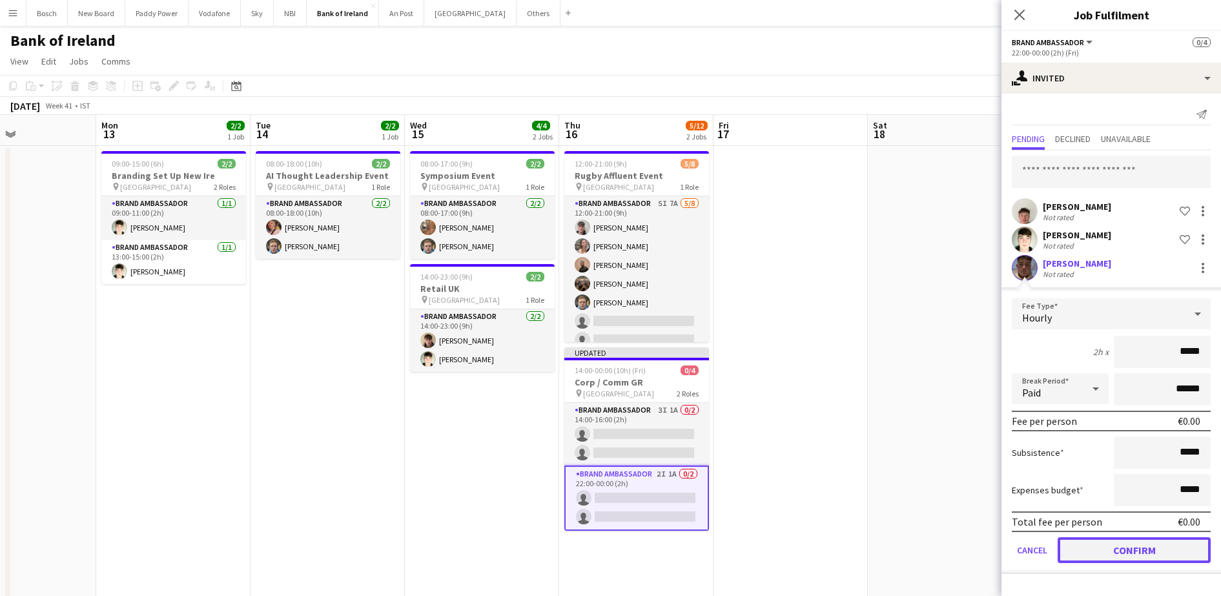
click at [1119, 552] on button "Confirm" at bounding box center [1134, 550] width 153 height 26
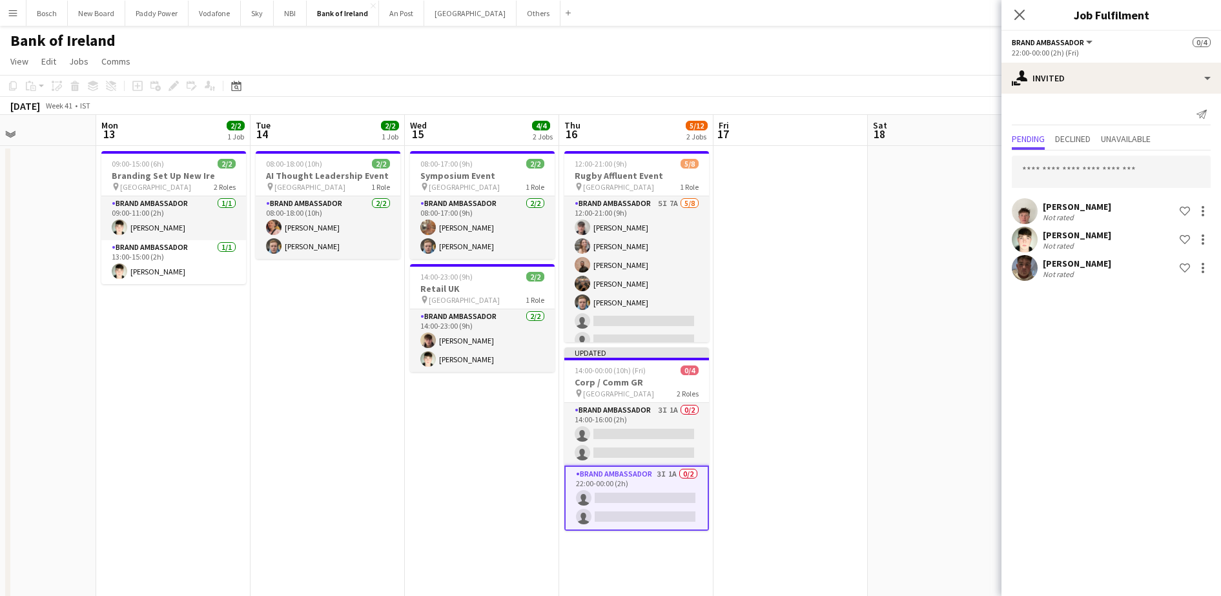
click at [927, 67] on app-page-menu "View Day view expanded Day view collapsed Month view Date picker Jump to [DATE]…" at bounding box center [610, 62] width 1221 height 25
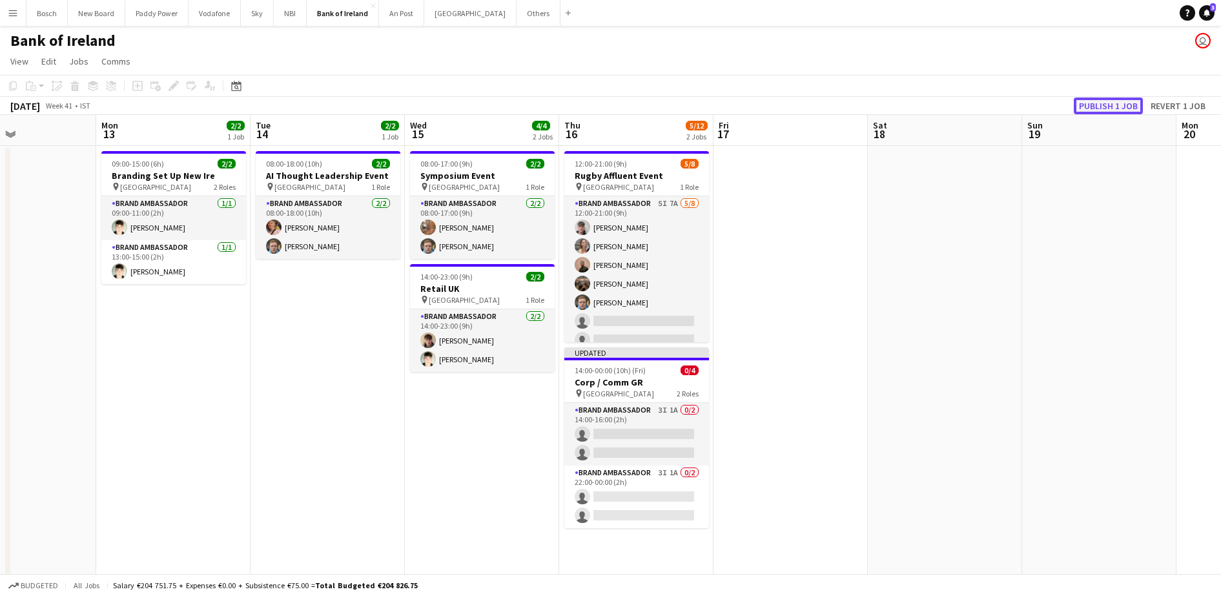
click at [1104, 105] on button "Publish 1 job" at bounding box center [1108, 106] width 69 height 17
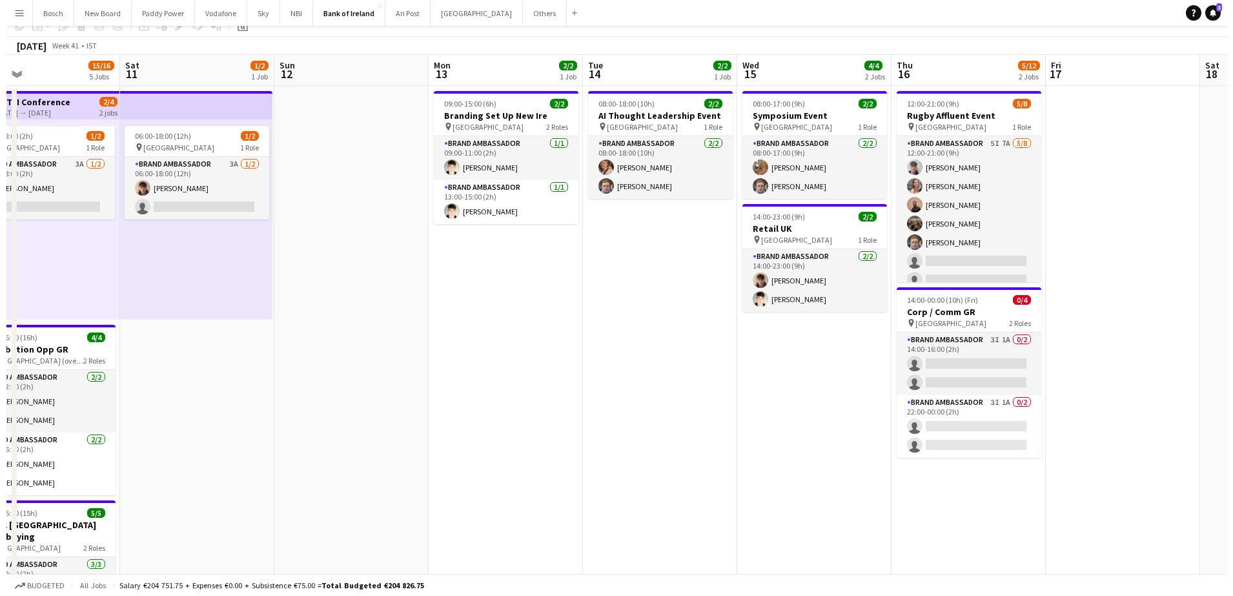
scroll to position [0, 0]
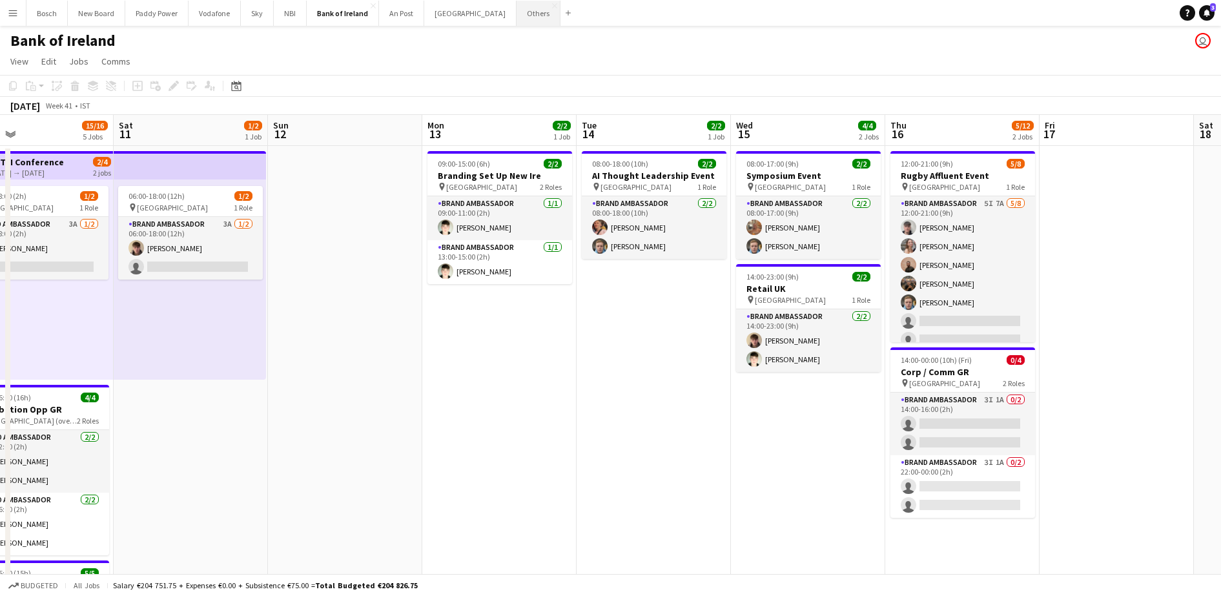
click at [517, 17] on button "Others Close" at bounding box center [539, 13] width 44 height 25
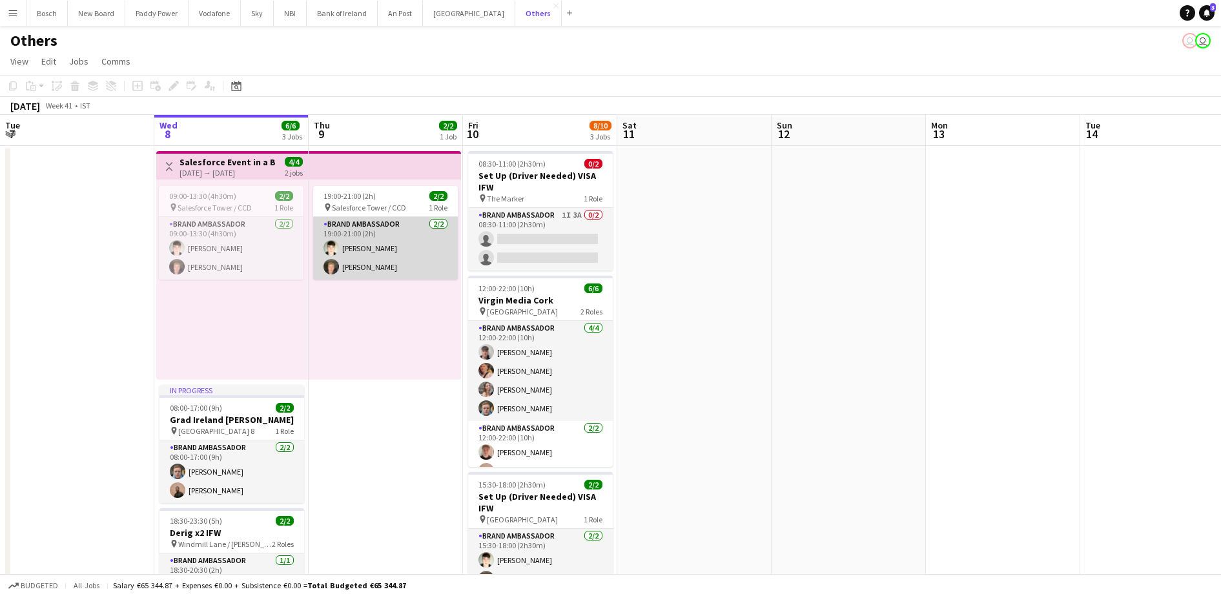
scroll to position [0, 329]
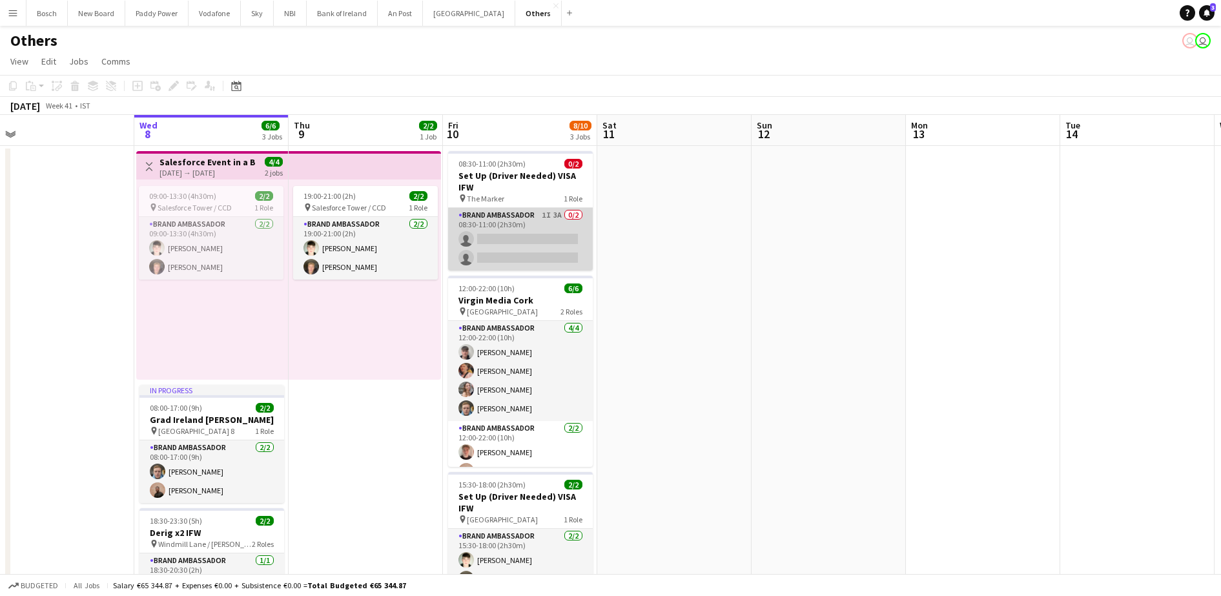
click at [539, 217] on app-card-role "Brand Ambassador 1I 3A 0/2 08:30-11:00 (2h30m) single-neutral-actions single-ne…" at bounding box center [520, 239] width 145 height 63
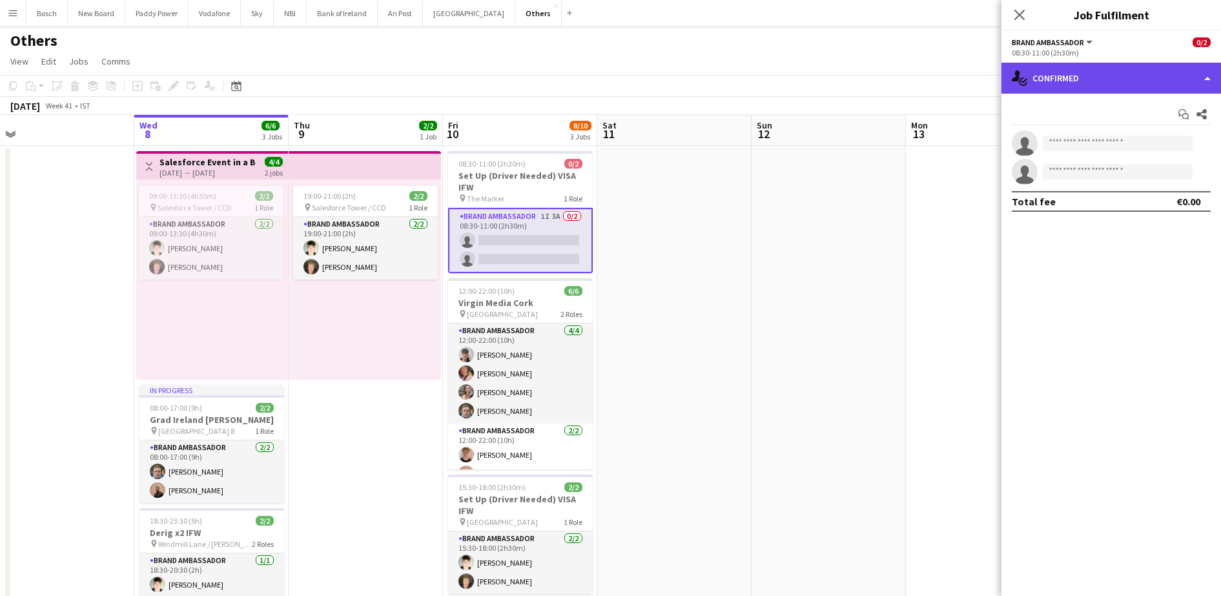
click at [1055, 79] on div "single-neutral-actions-check-2 Confirmed" at bounding box center [1112, 78] width 220 height 31
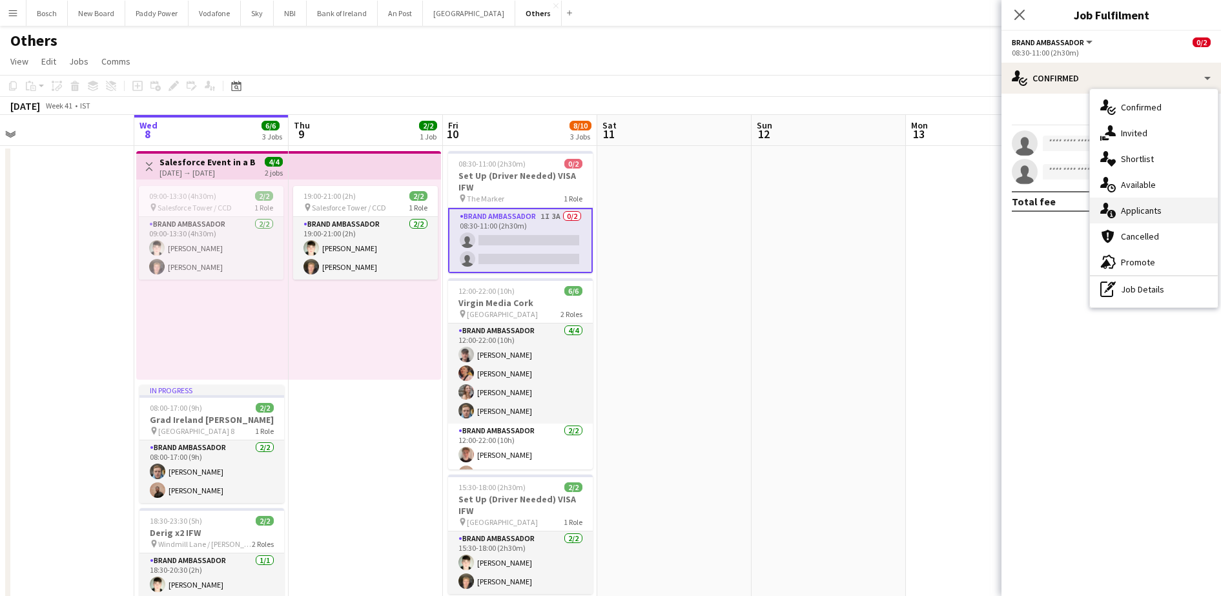
click at [1149, 216] on div "single-neutral-actions-information Applicants" at bounding box center [1154, 211] width 128 height 26
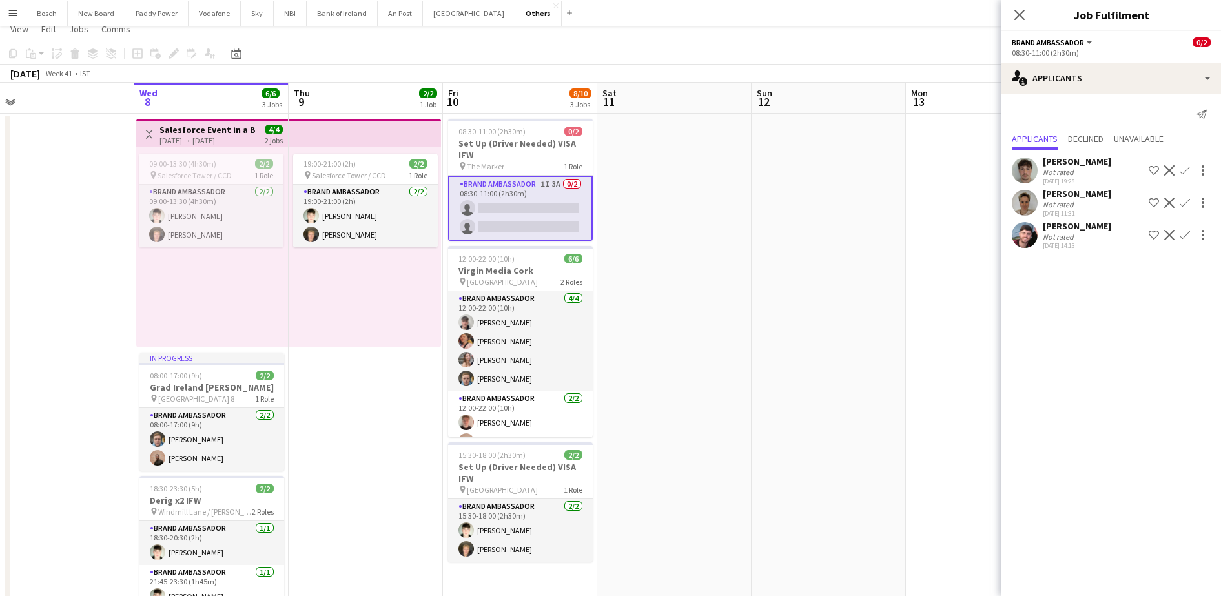
scroll to position [0, 0]
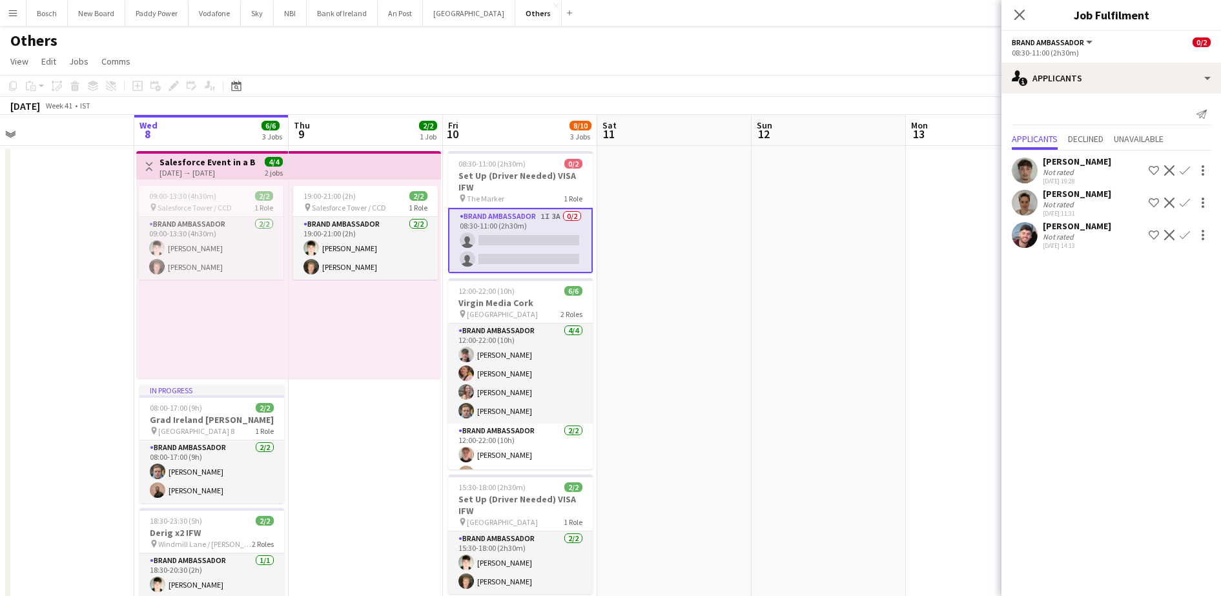
click at [1053, 244] on div "[DATE] 14:13" at bounding box center [1077, 246] width 68 height 8
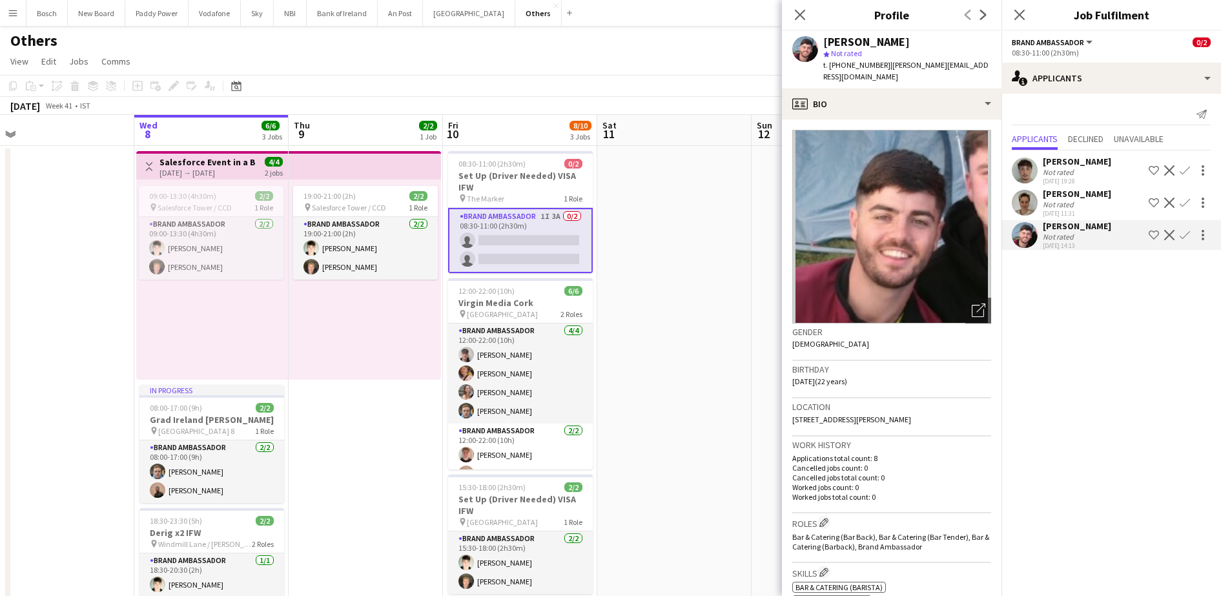
click at [717, 49] on div "Others user user" at bounding box center [610, 38] width 1221 height 25
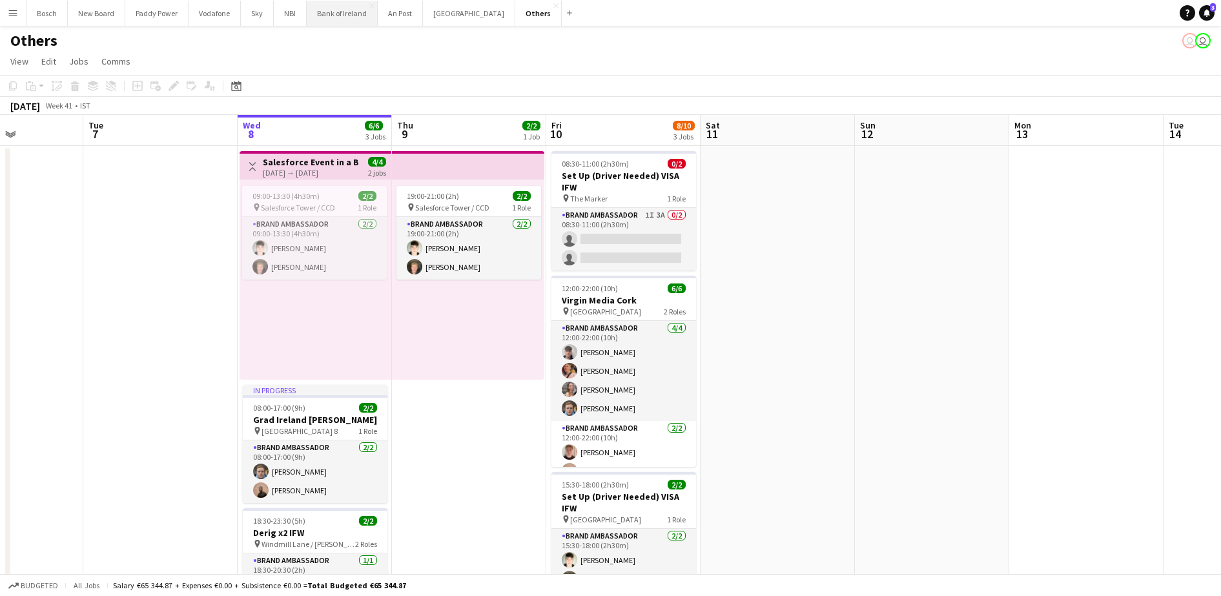
click at [307, 17] on button "Bank of Ireland Close" at bounding box center [342, 13] width 71 height 25
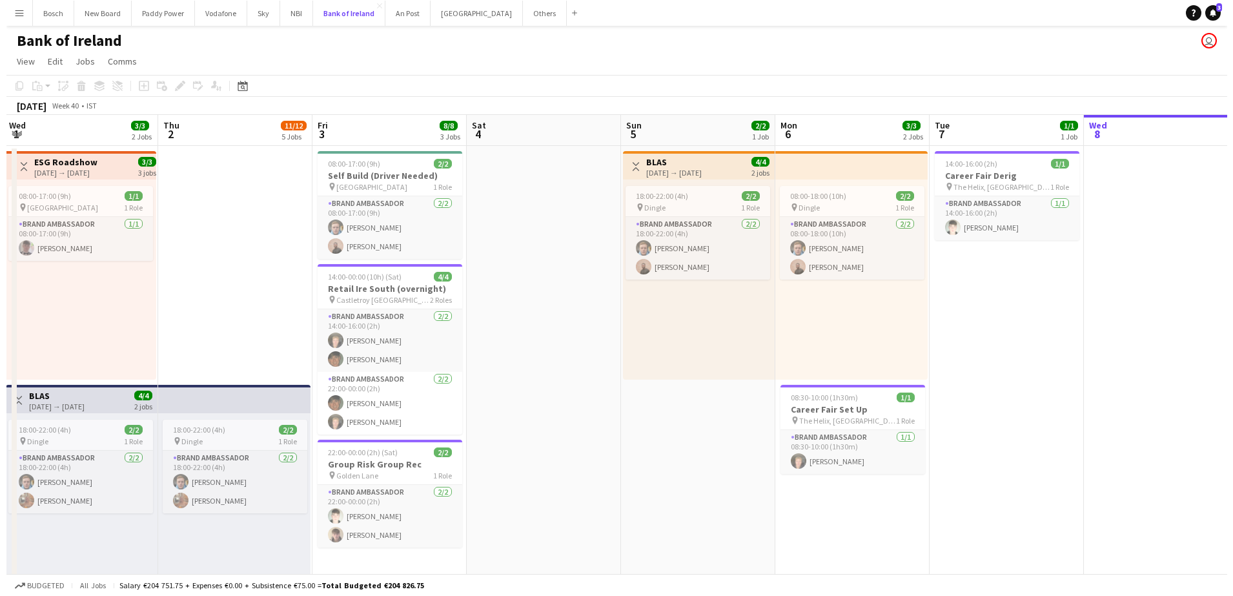
scroll to position [0, 398]
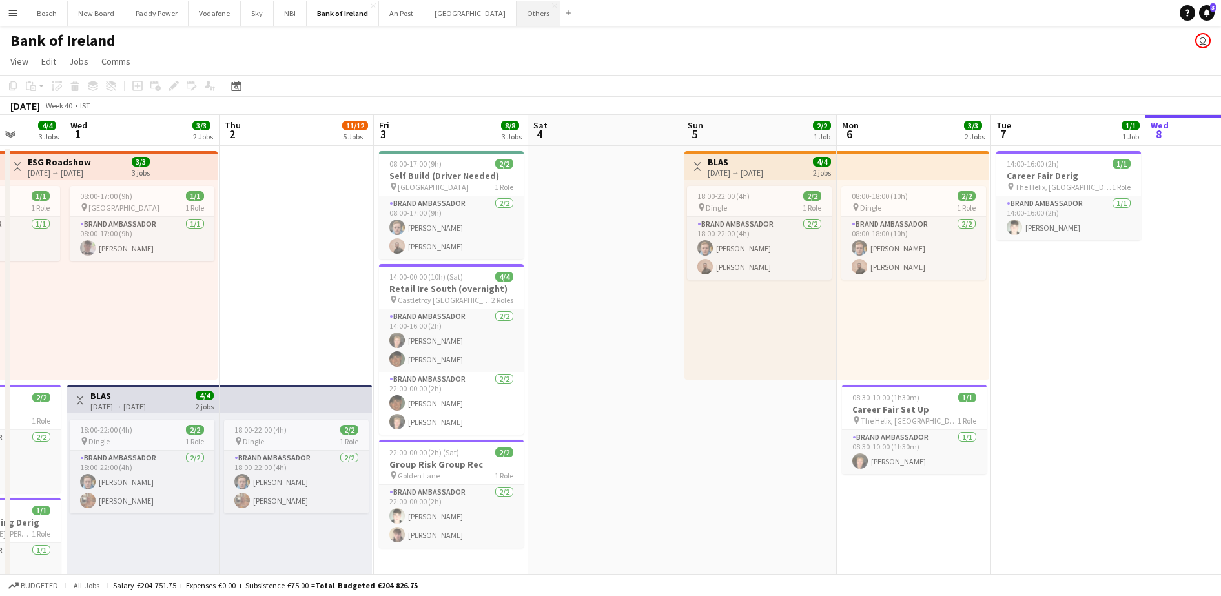
click at [517, 21] on button "Others Close" at bounding box center [539, 13] width 44 height 25
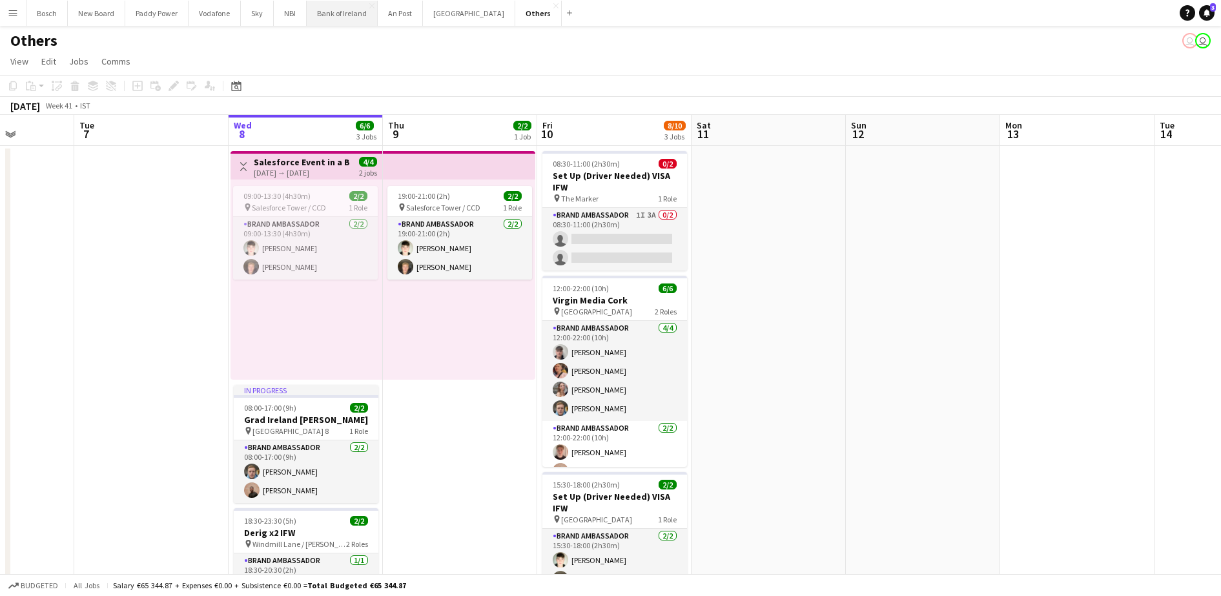
click at [353, 15] on button "Bank of Ireland Close" at bounding box center [342, 13] width 71 height 25
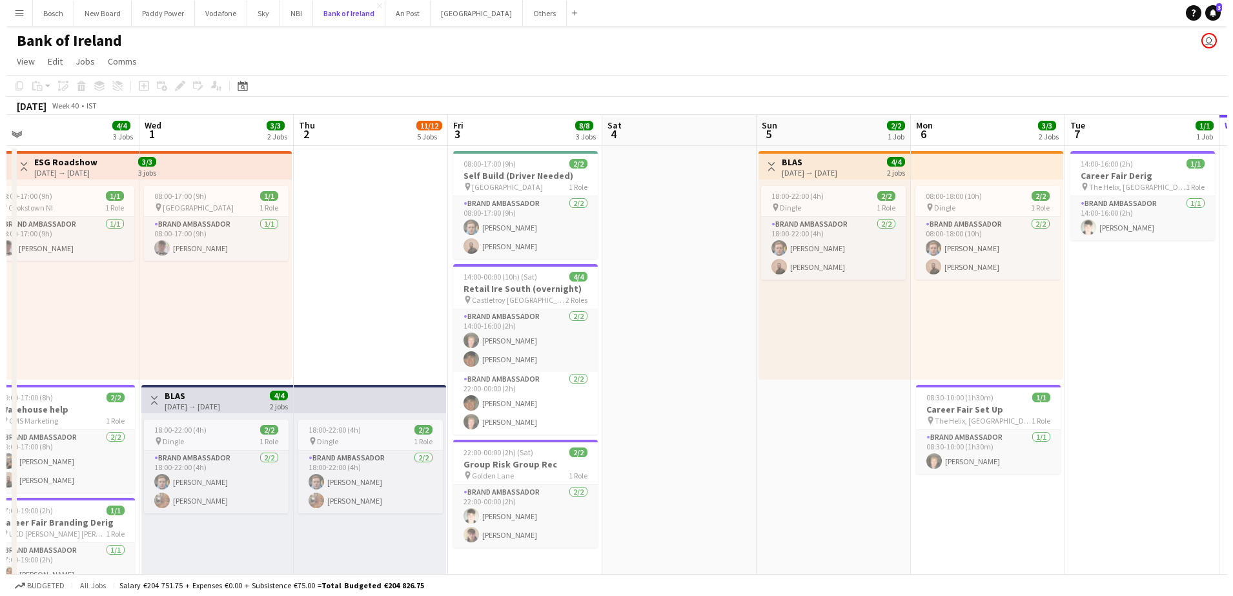
scroll to position [0, 324]
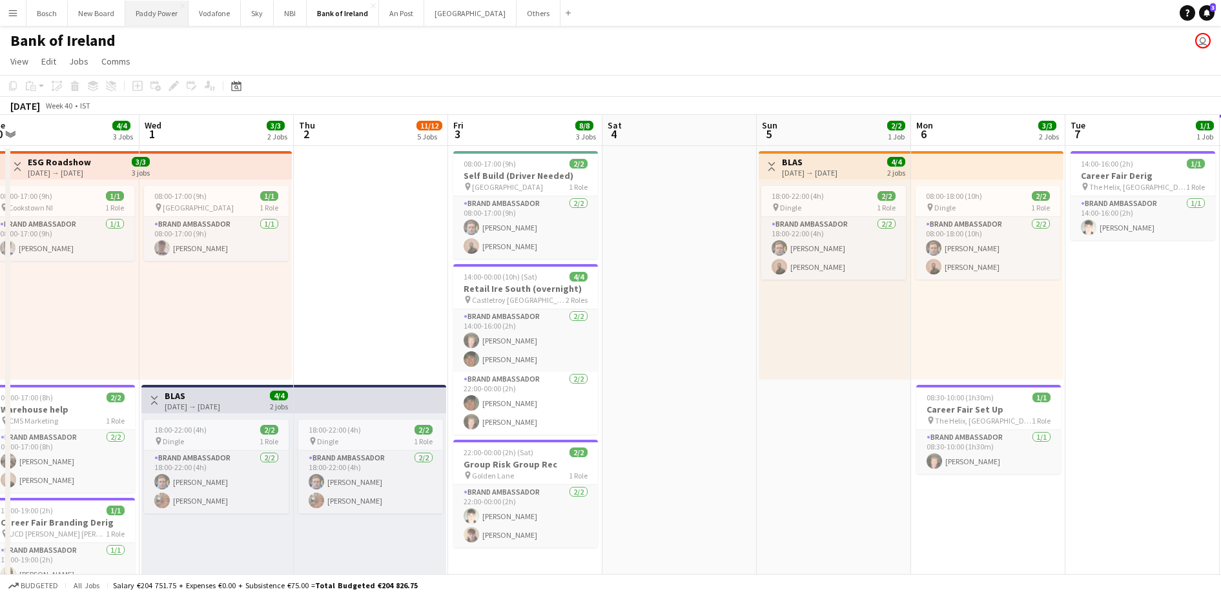
click at [160, 2] on button "Paddy Power Close" at bounding box center [156, 13] width 63 height 25
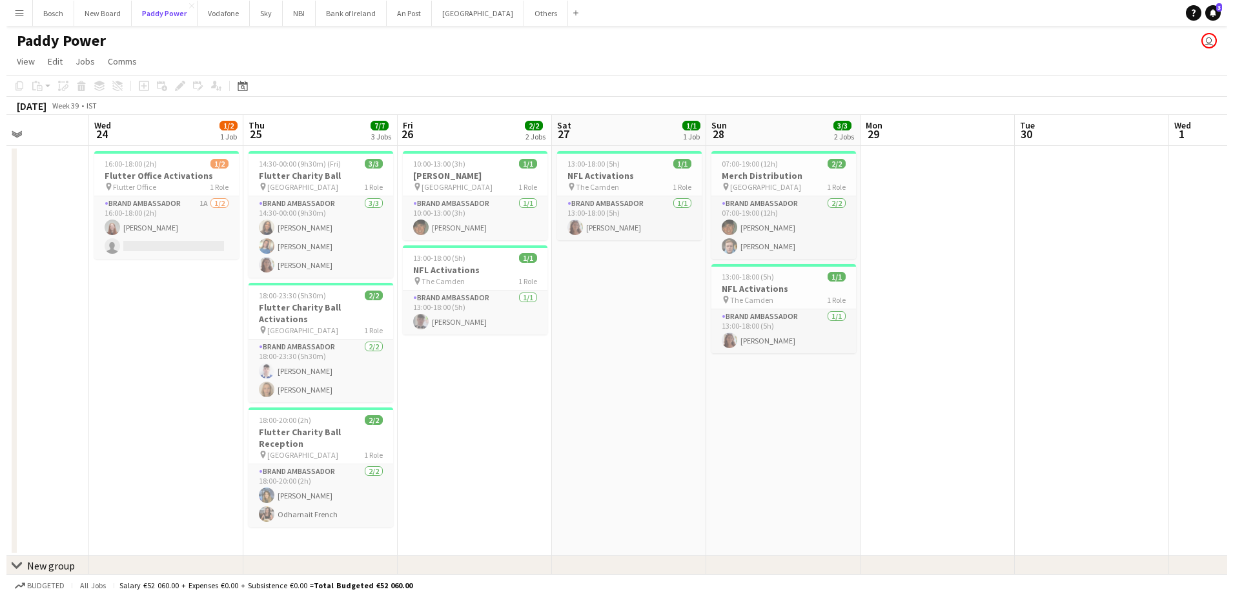
scroll to position [0, 381]
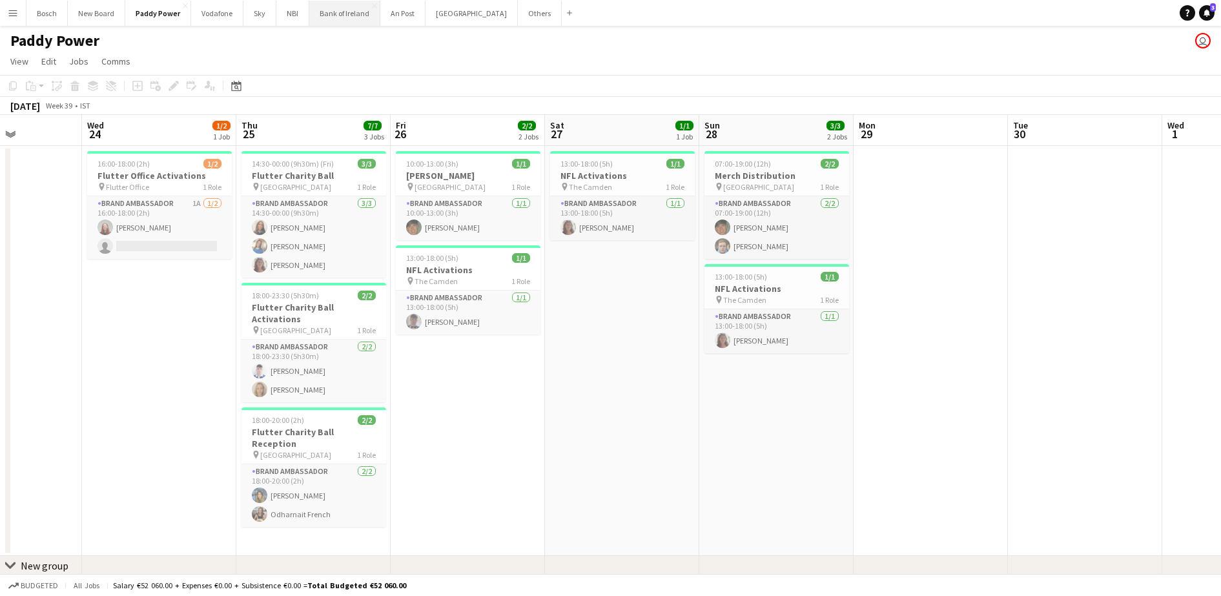
click at [353, 21] on button "Bank of Ireland Close" at bounding box center [344, 13] width 71 height 25
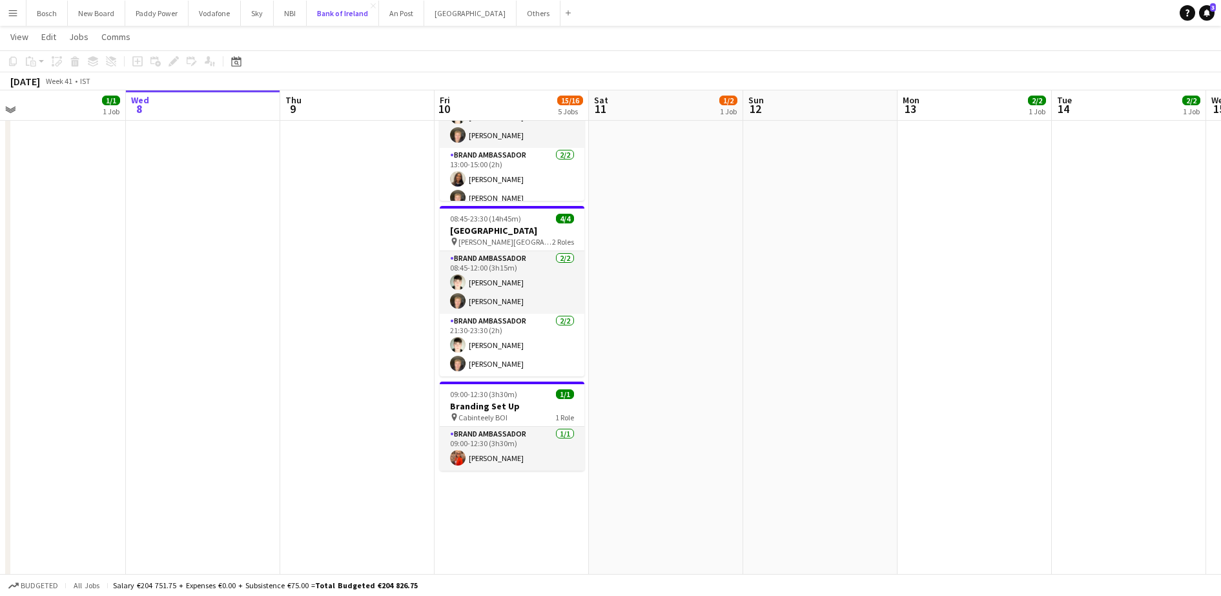
scroll to position [681, 0]
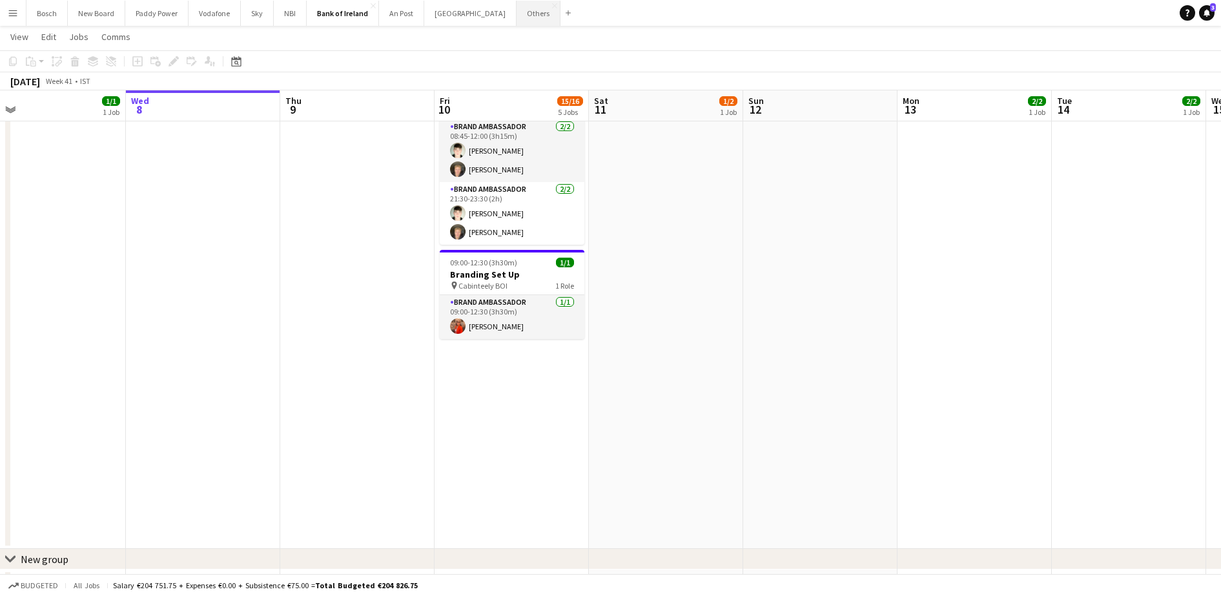
click at [519, 10] on button "Others Close" at bounding box center [539, 13] width 44 height 25
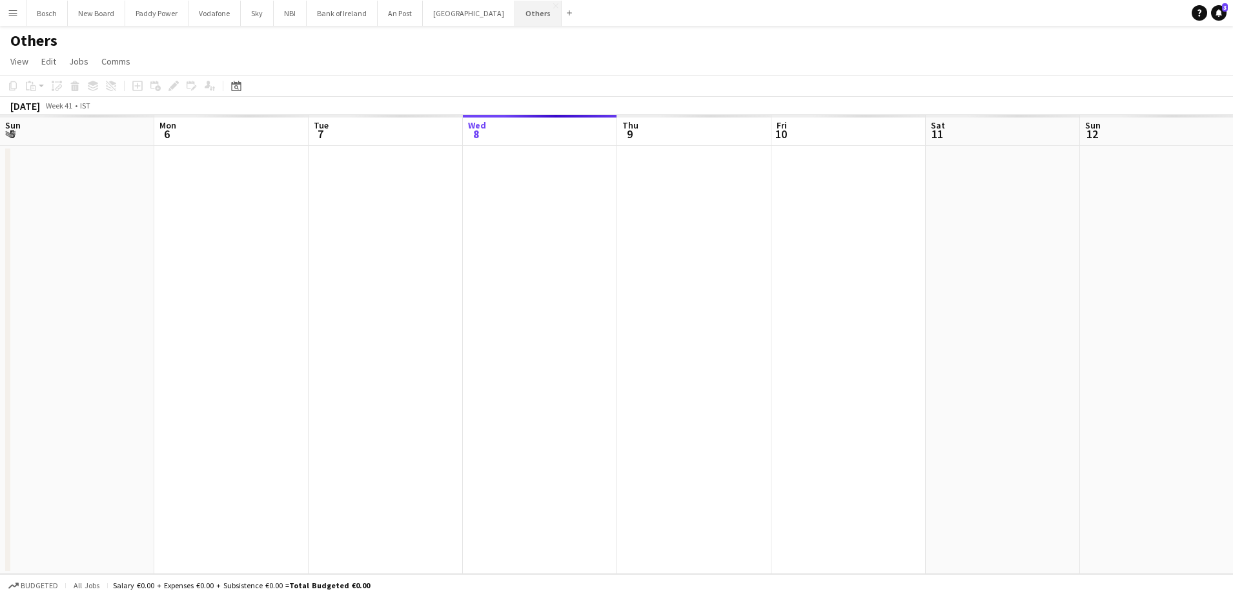
scroll to position [0, 309]
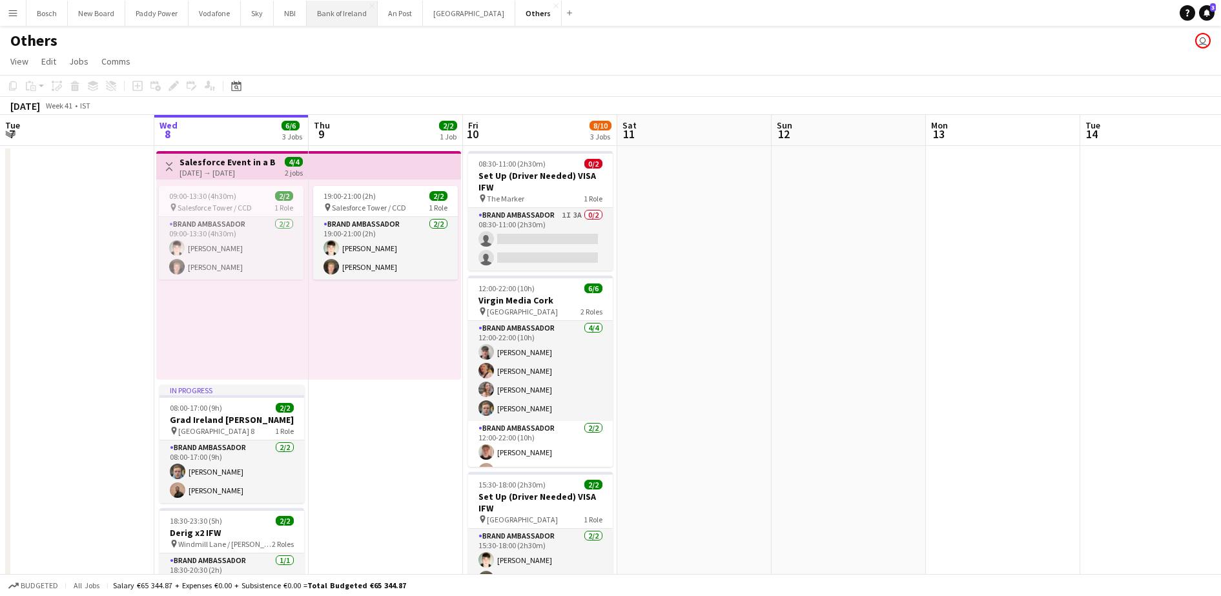
click at [351, 10] on button "Bank of Ireland Close" at bounding box center [342, 13] width 71 height 25
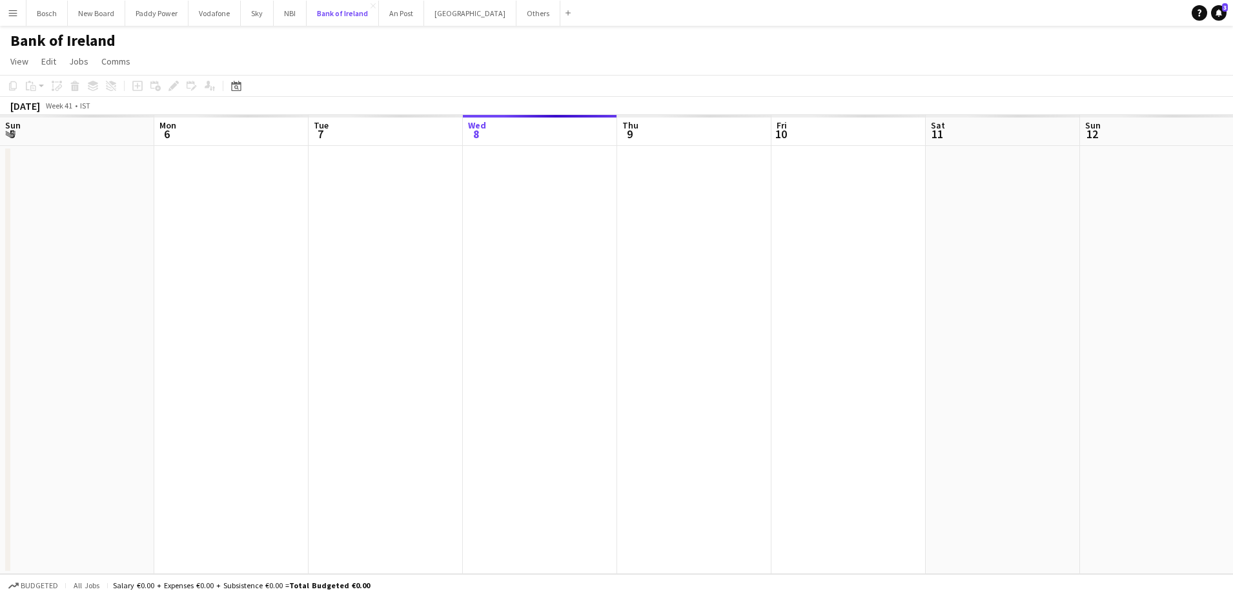
scroll to position [0, 309]
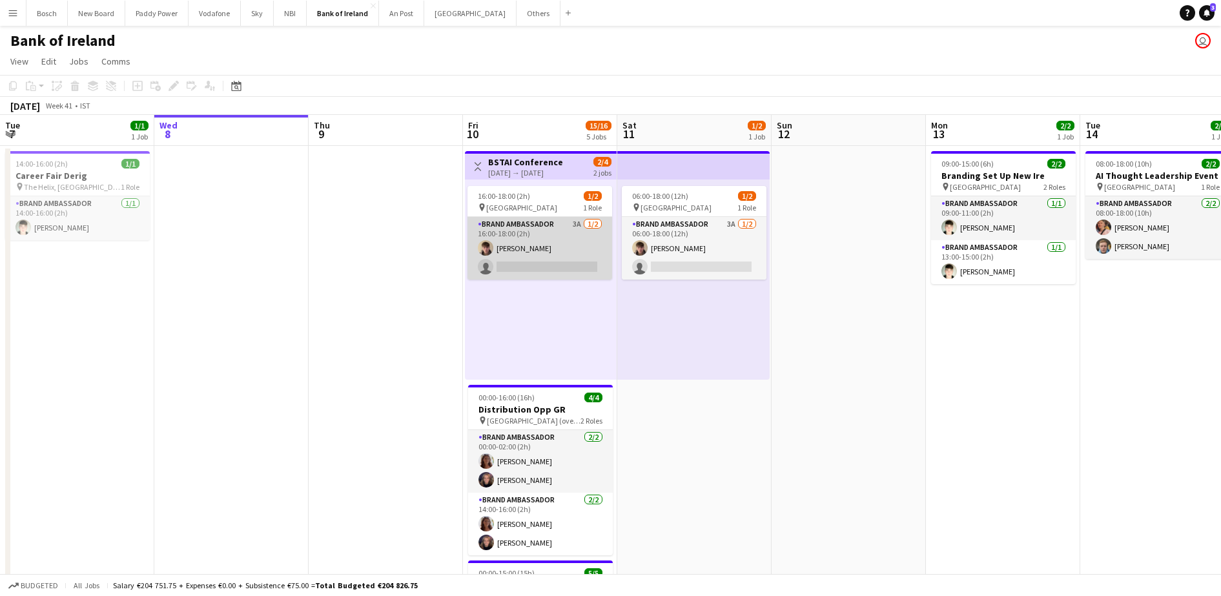
click at [562, 242] on app-card-role "Brand Ambassador 3A [DATE] 16:00-18:00 (2h) [PERSON_NAME] single-neutral-actions" at bounding box center [540, 248] width 145 height 63
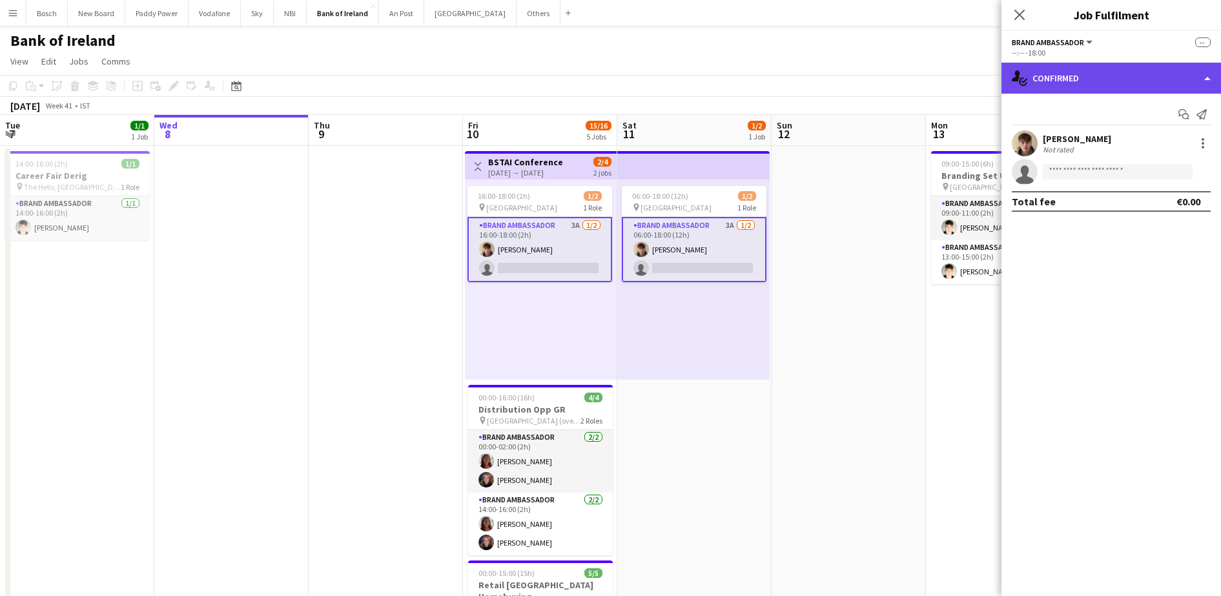
click at [1063, 81] on div "single-neutral-actions-check-2 Confirmed" at bounding box center [1112, 78] width 220 height 31
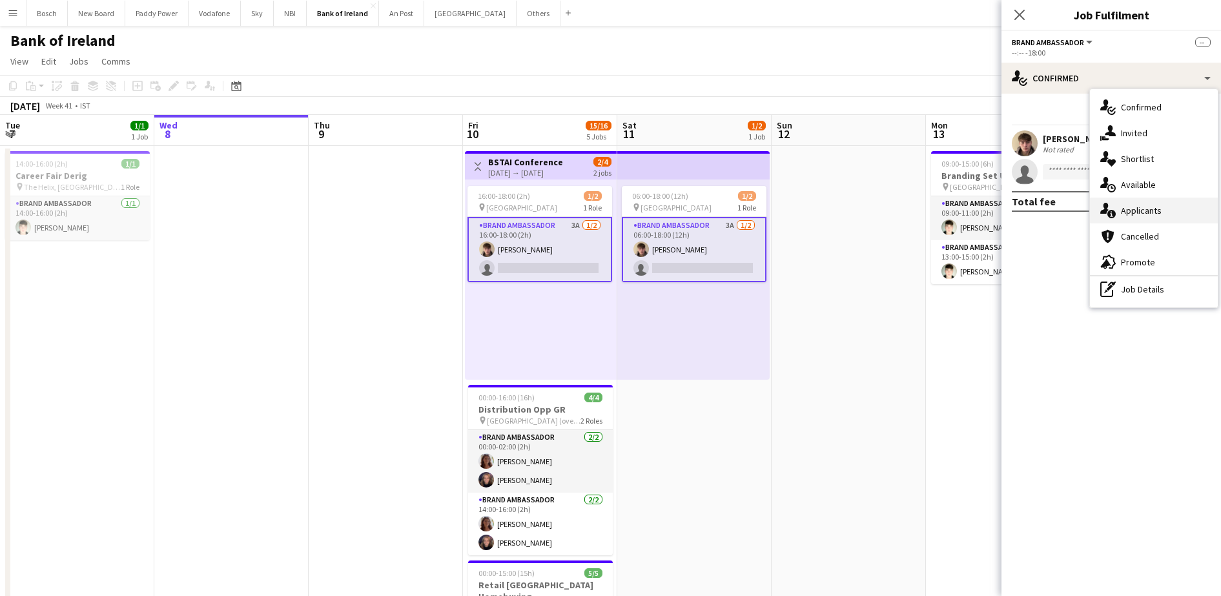
click at [1111, 207] on icon "single-neutral-actions-information" at bounding box center [1107, 210] width 15 height 15
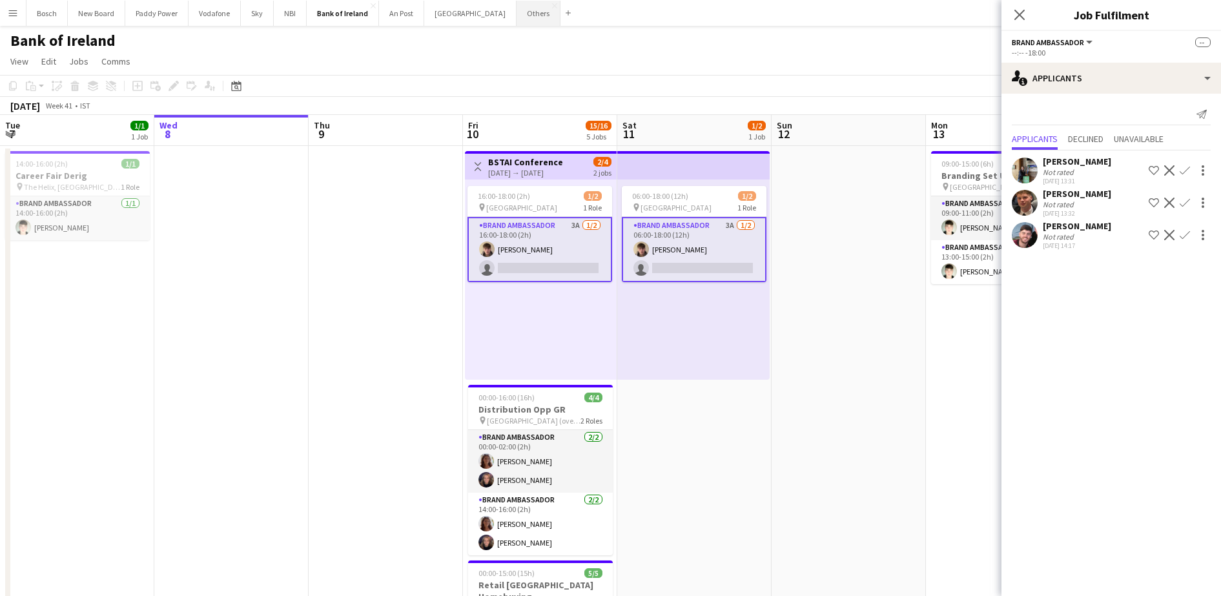
click at [517, 6] on button "Others Close" at bounding box center [539, 13] width 44 height 25
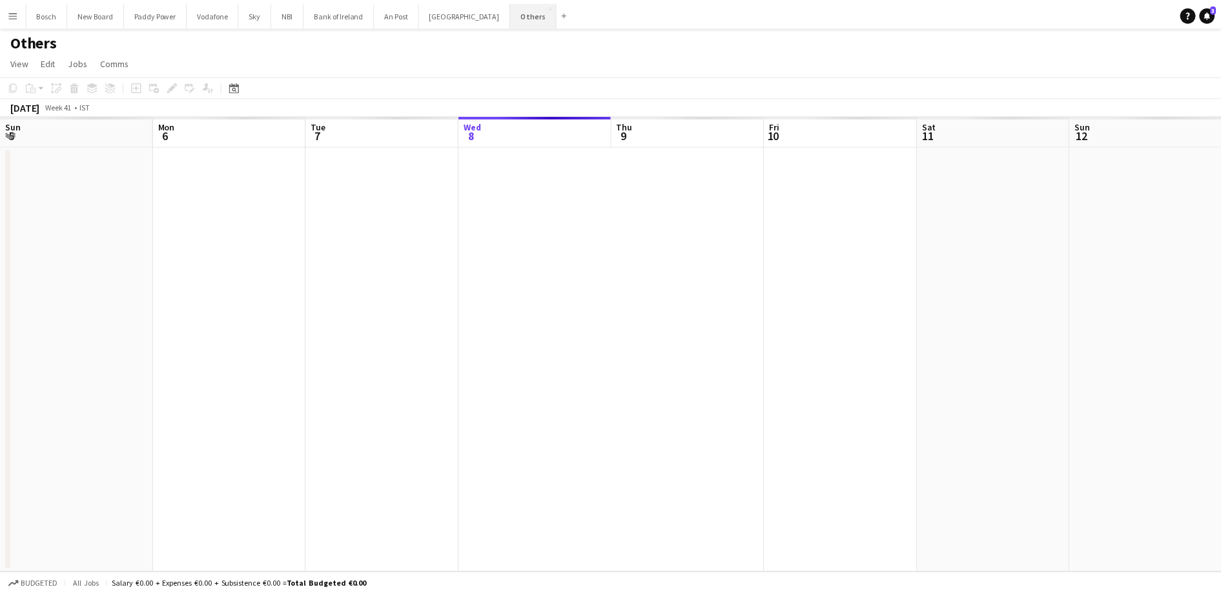
scroll to position [0, 309]
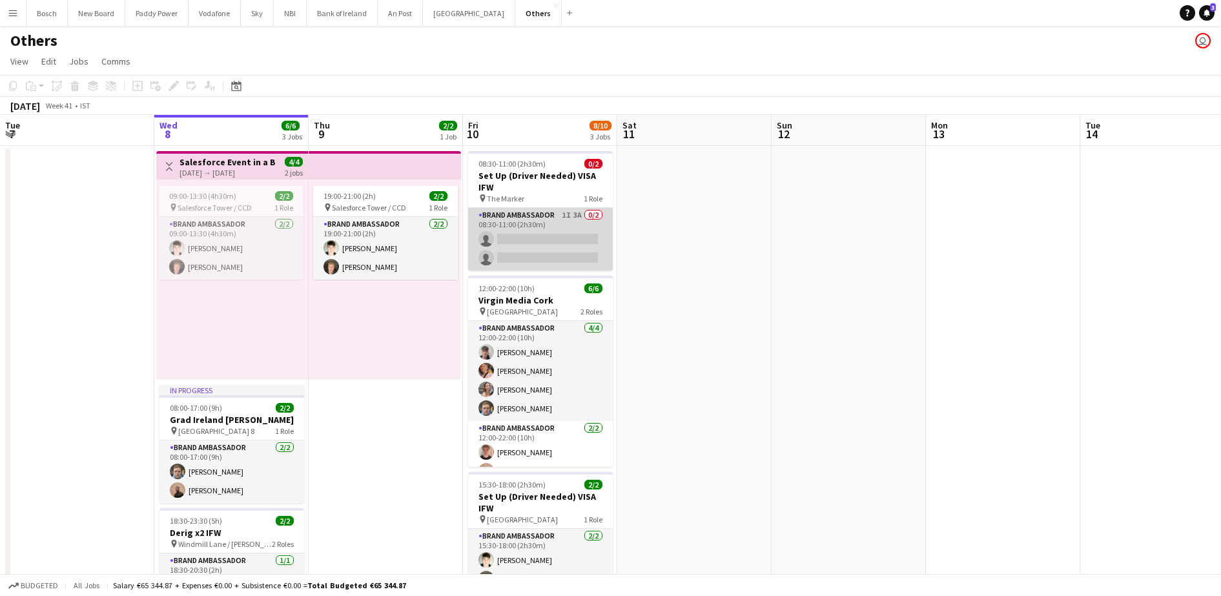
click at [557, 254] on app-card-role "Brand Ambassador 1I 3A 0/2 08:30-11:00 (2h30m) single-neutral-actions single-ne…" at bounding box center [540, 239] width 145 height 63
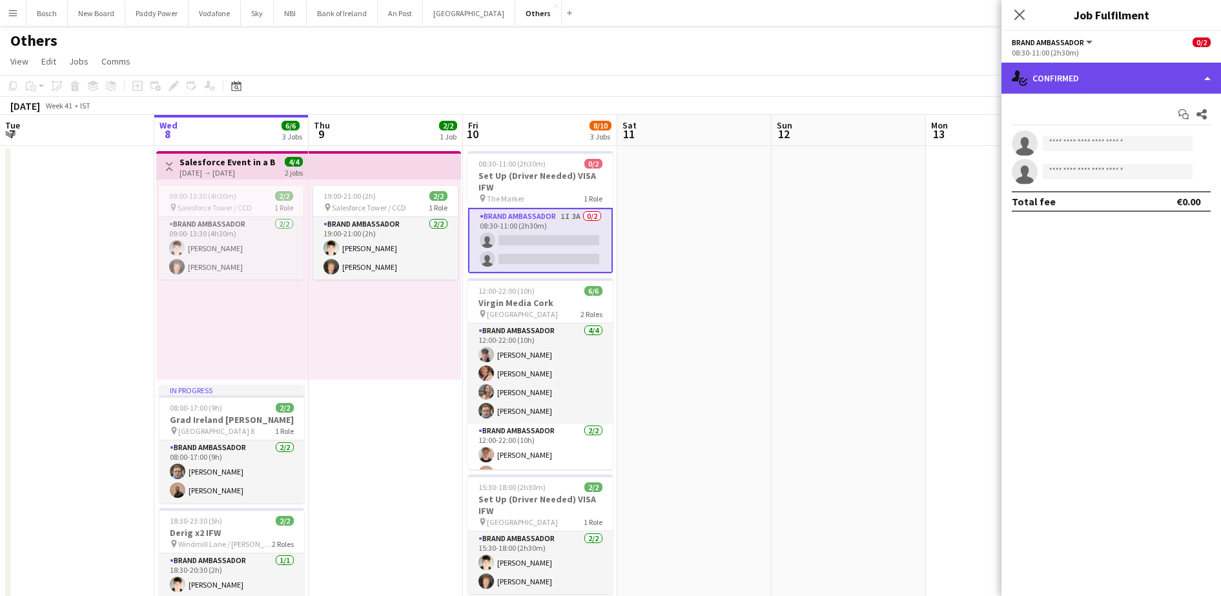
click at [1056, 88] on div "single-neutral-actions-check-2 Confirmed" at bounding box center [1112, 78] width 220 height 31
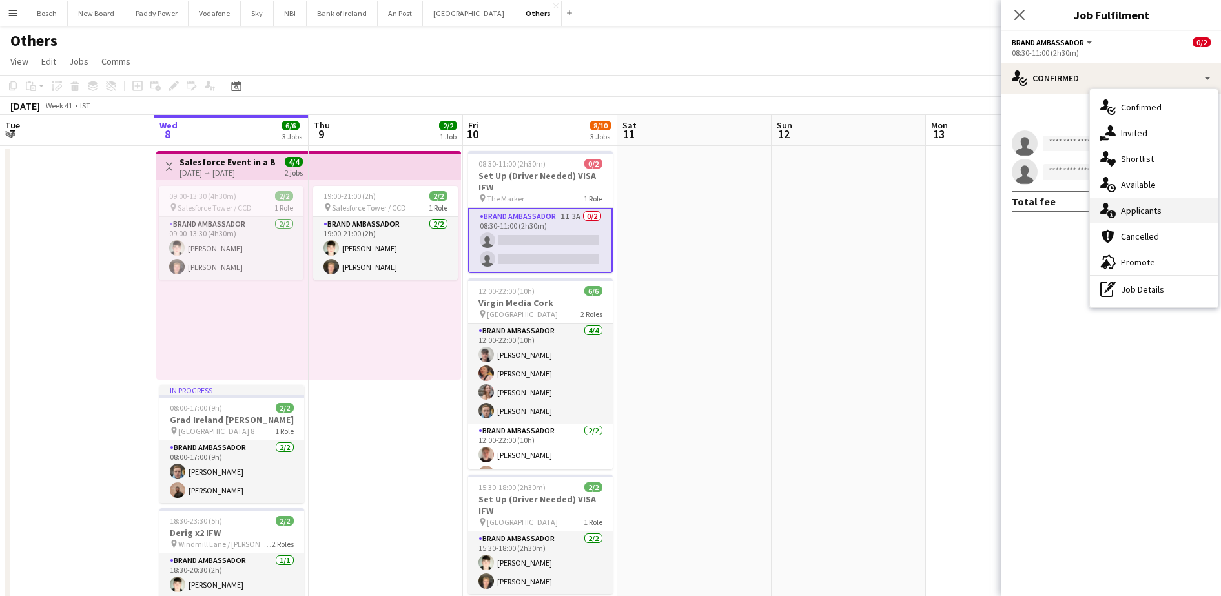
click at [1115, 205] on icon "single-neutral-actions-information" at bounding box center [1107, 210] width 15 height 15
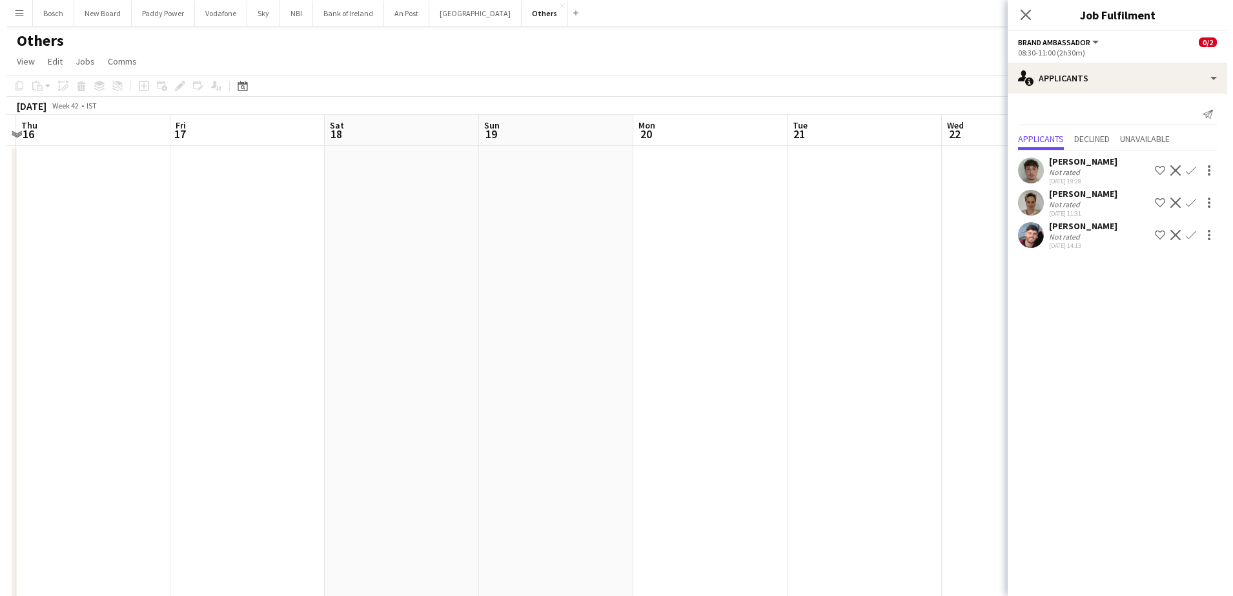
scroll to position [0, 460]
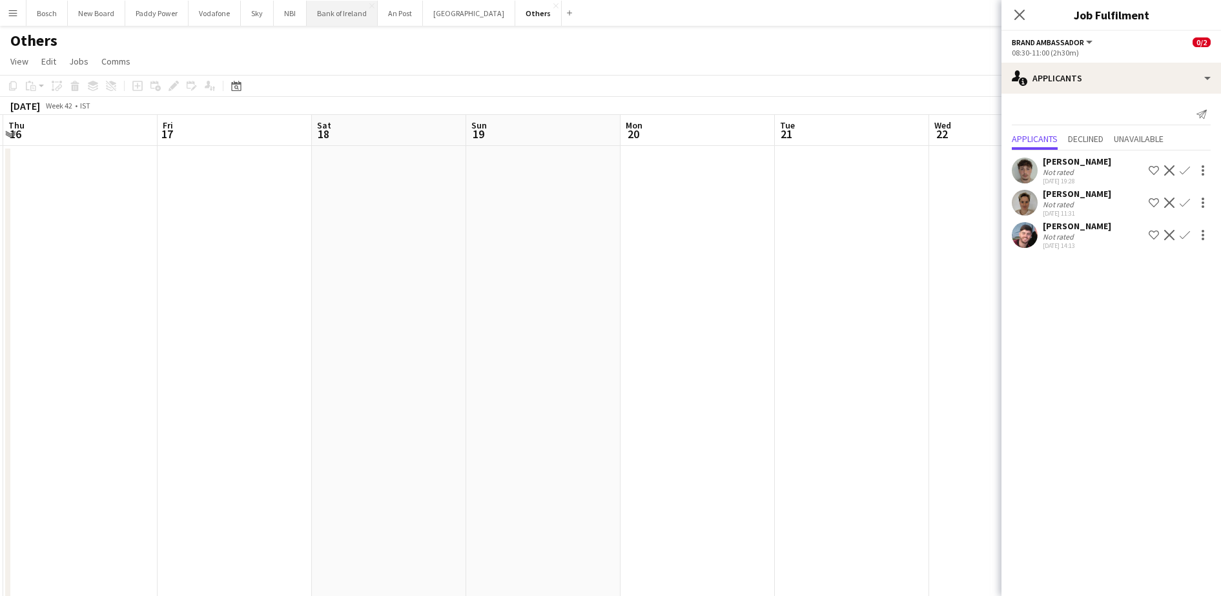
click at [326, 16] on button "Bank of Ireland Close" at bounding box center [342, 13] width 71 height 25
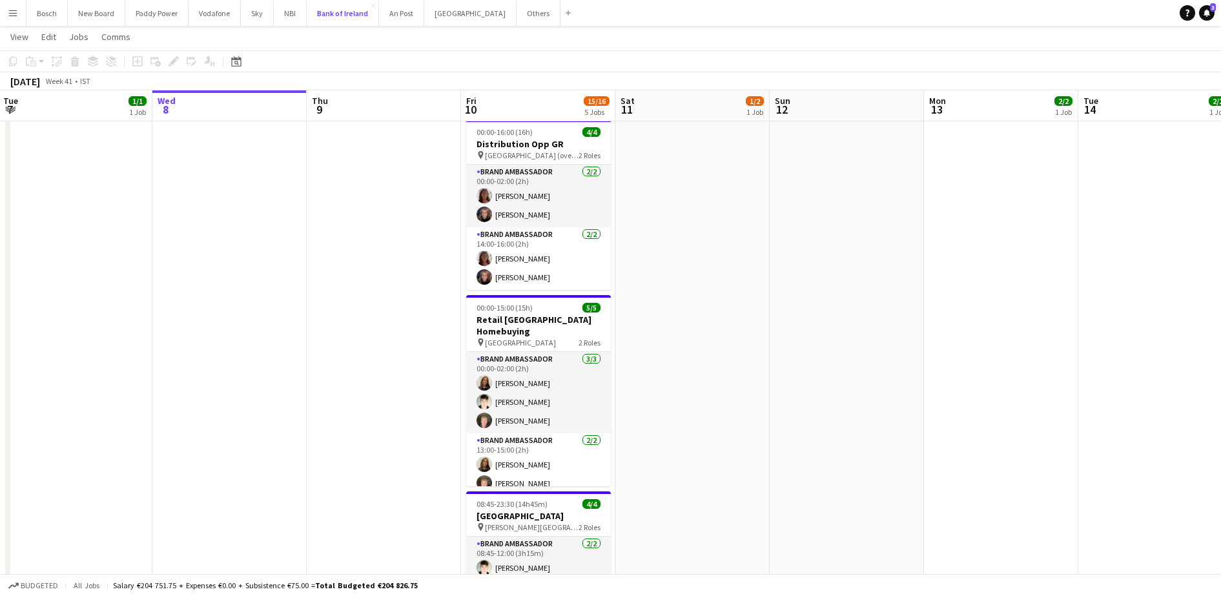
scroll to position [263, 0]
click at [517, 15] on button "Others Close" at bounding box center [539, 13] width 44 height 25
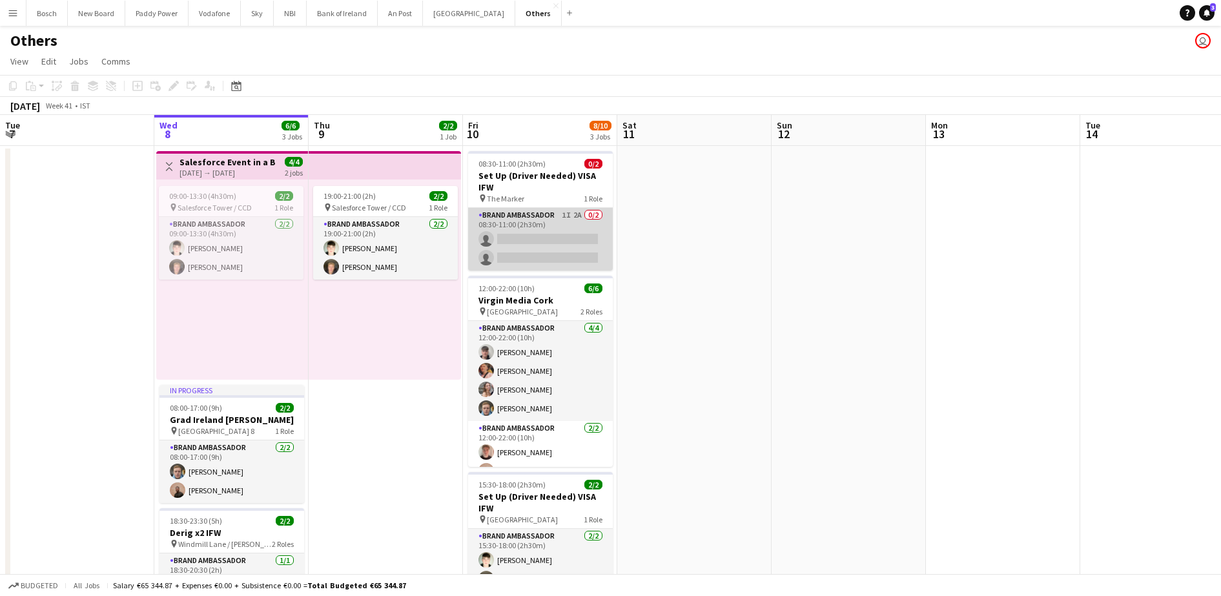
click at [533, 265] on app-card-role "Brand Ambassador 1I 2A 0/2 08:30-11:00 (2h30m) single-neutral-actions single-ne…" at bounding box center [540, 239] width 145 height 63
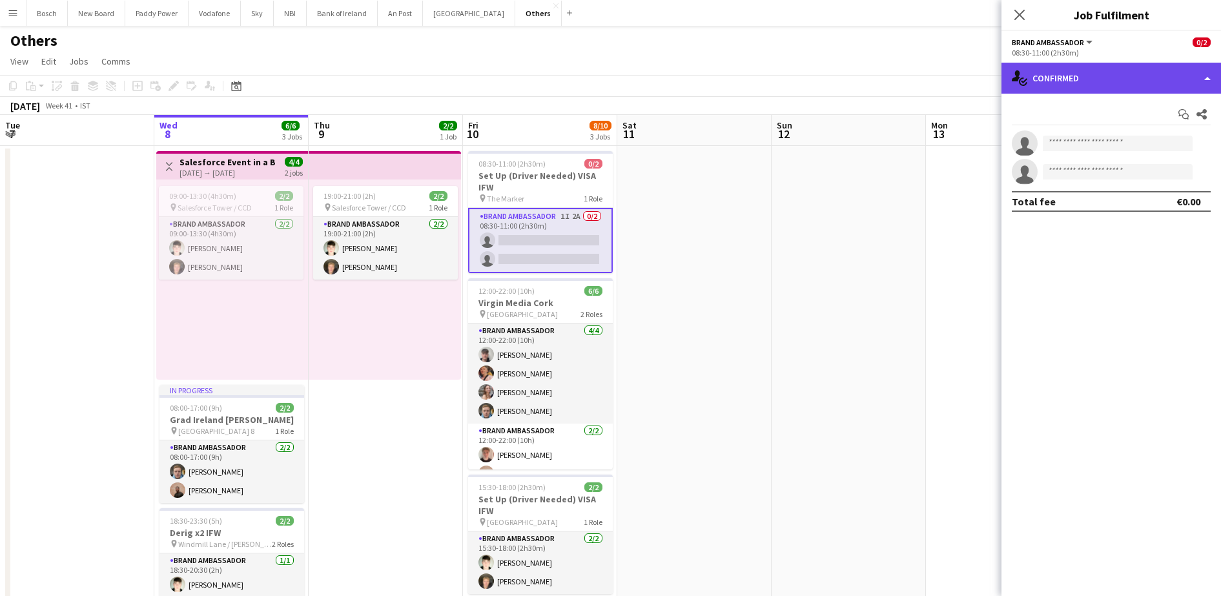
click at [1111, 84] on div "single-neutral-actions-check-2 Confirmed" at bounding box center [1112, 78] width 220 height 31
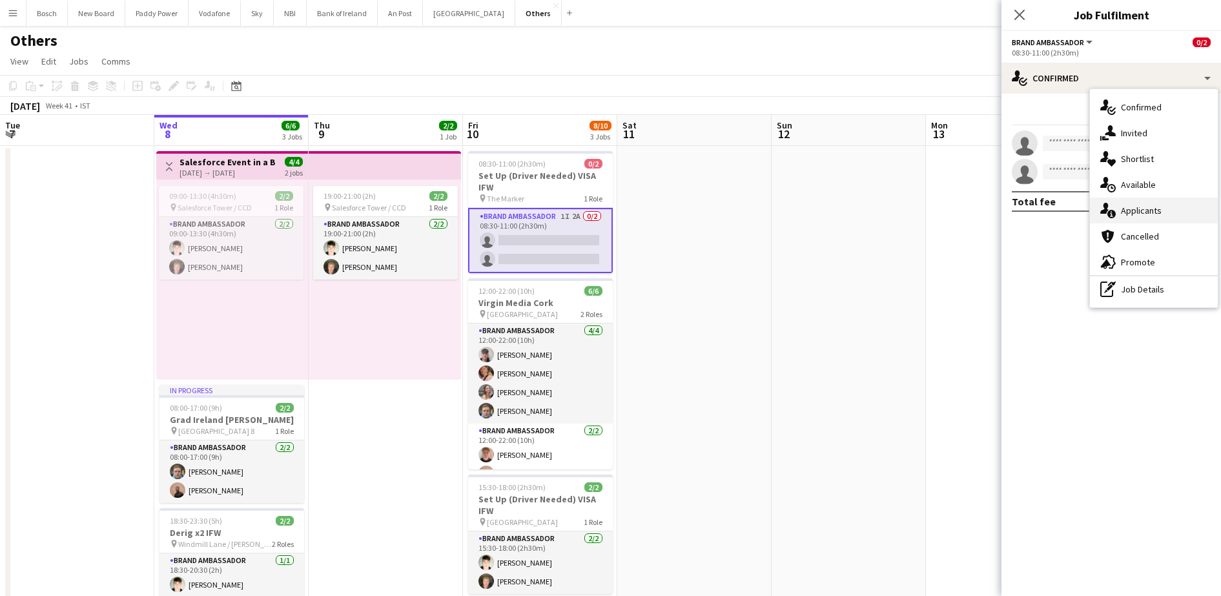
click at [1140, 212] on span "Applicants" at bounding box center [1141, 211] width 41 height 12
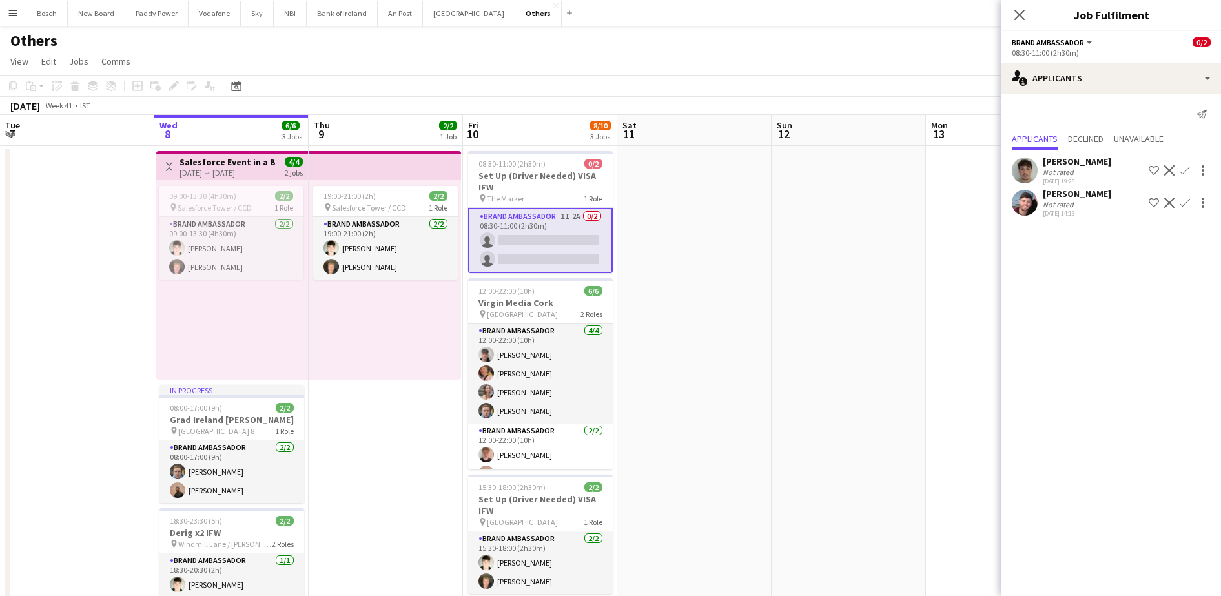
scroll to position [105, 0]
